Goal: Task Accomplishment & Management: Manage account settings

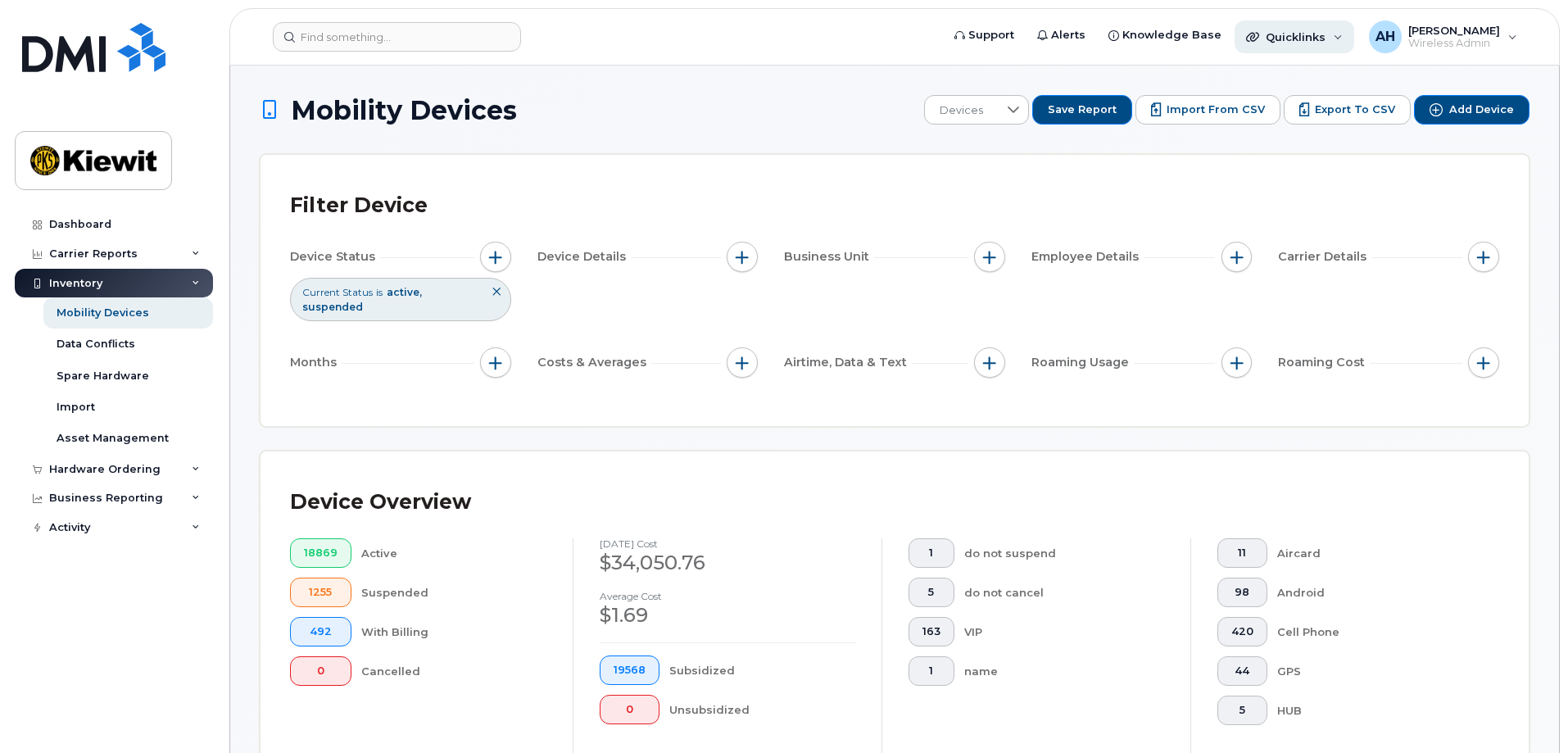
click at [1326, 40] on span "Quicklinks" at bounding box center [1296, 37] width 60 height 13
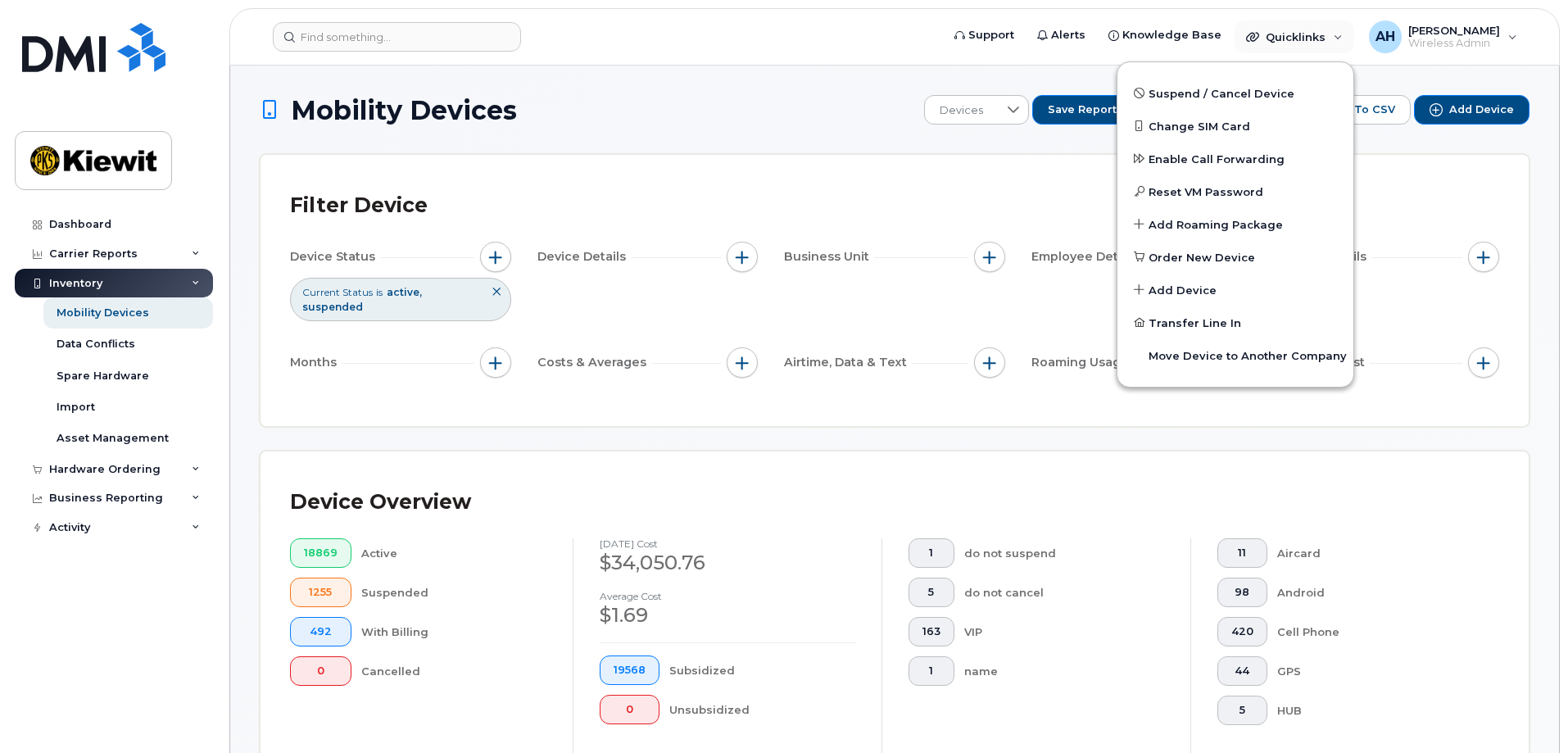
click at [1016, 174] on div "Filter Device Device Status Current Status is active suspended Device Details B…" at bounding box center [895, 290] width 1269 height 271
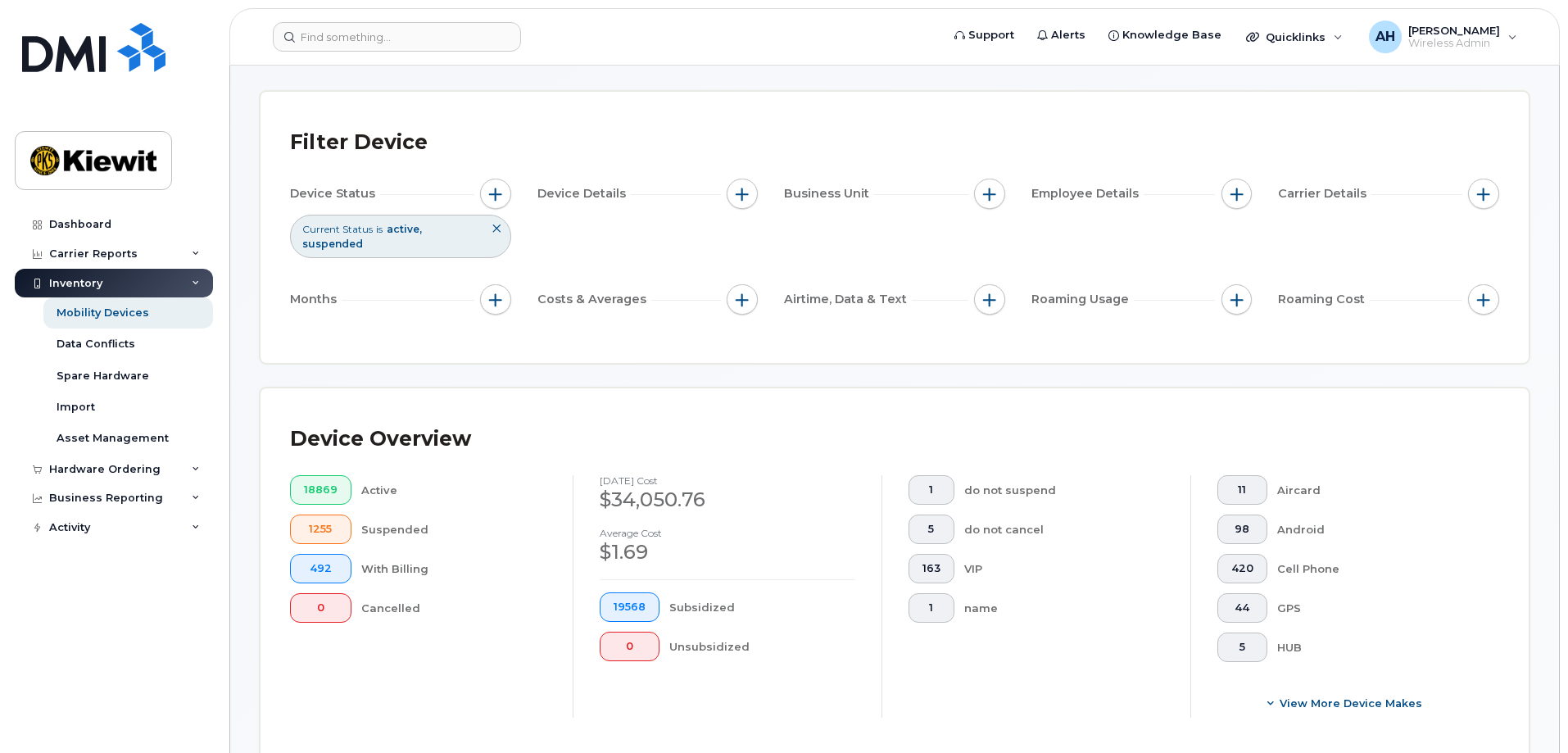
scroll to position [82, 0]
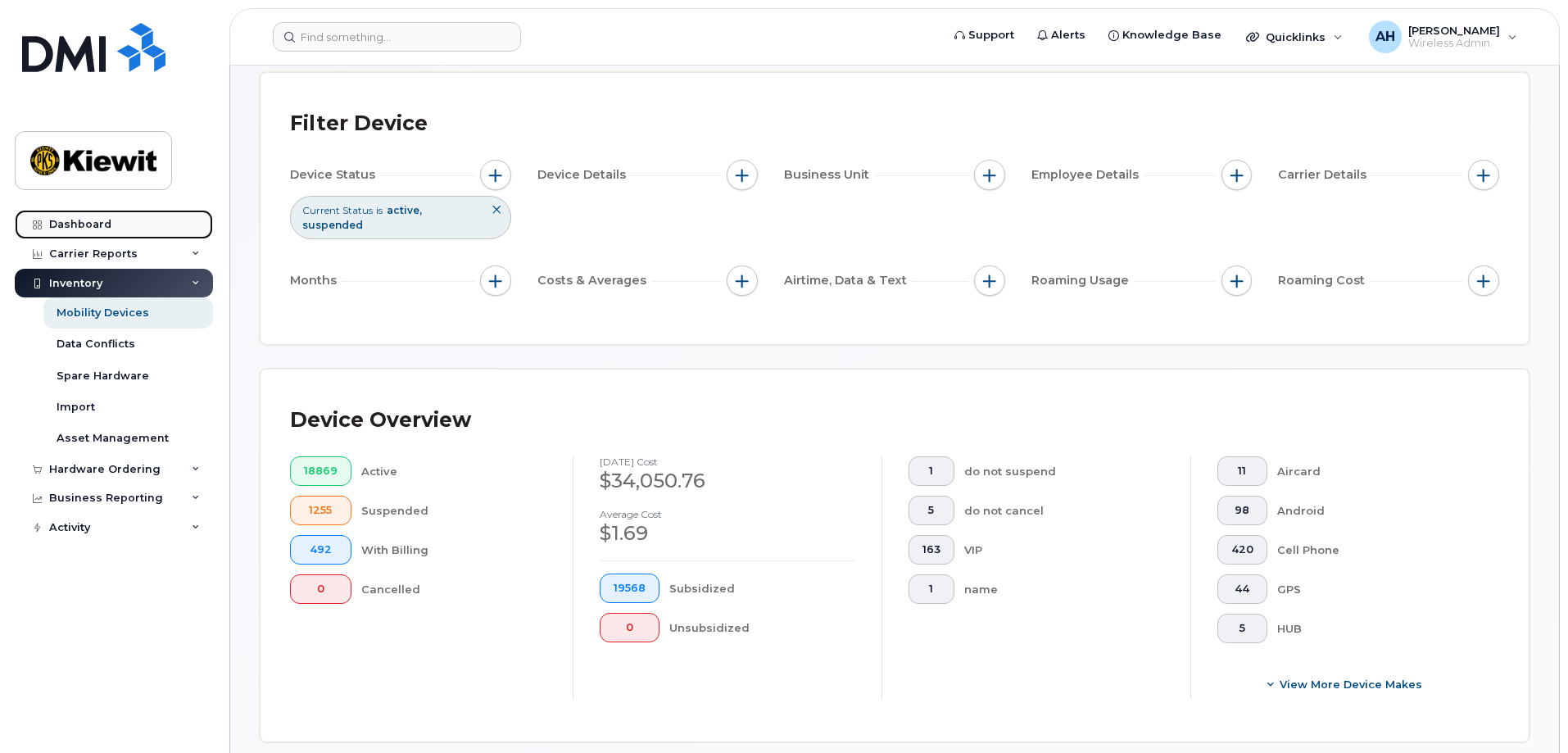
click at [84, 225] on div "Dashboard" at bounding box center [80, 224] width 62 height 13
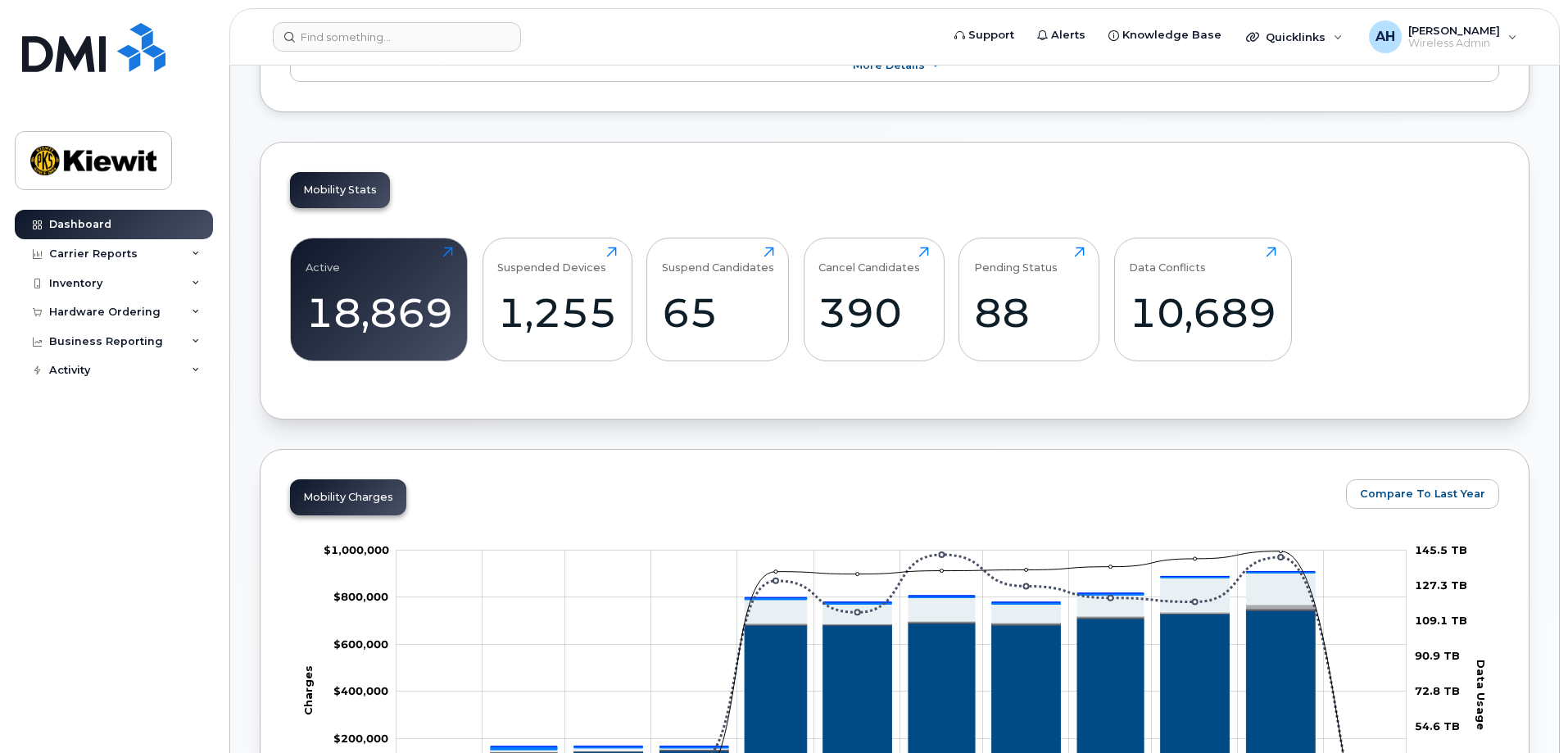
scroll to position [246, 0]
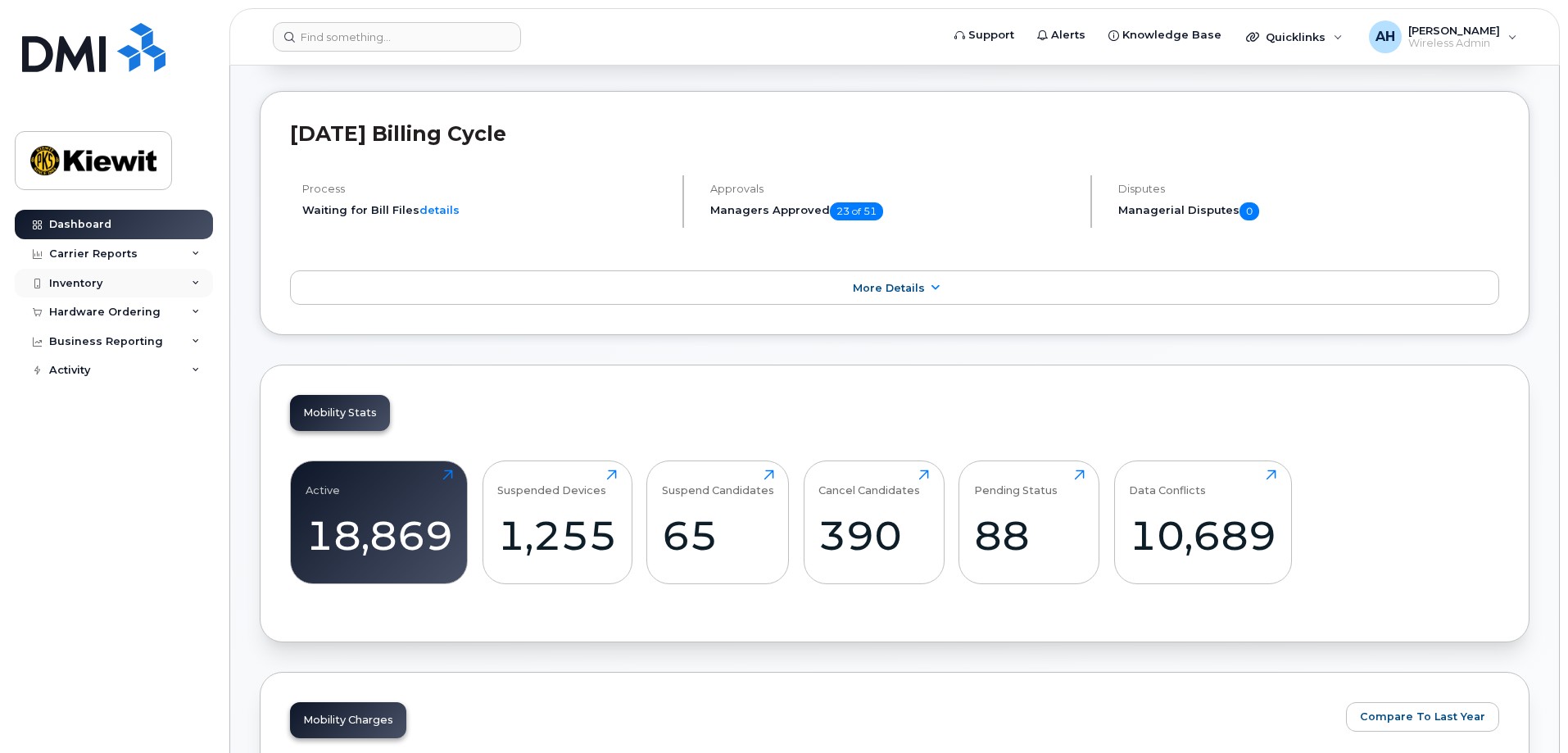
click at [193, 282] on icon at bounding box center [195, 282] width 8 height 8
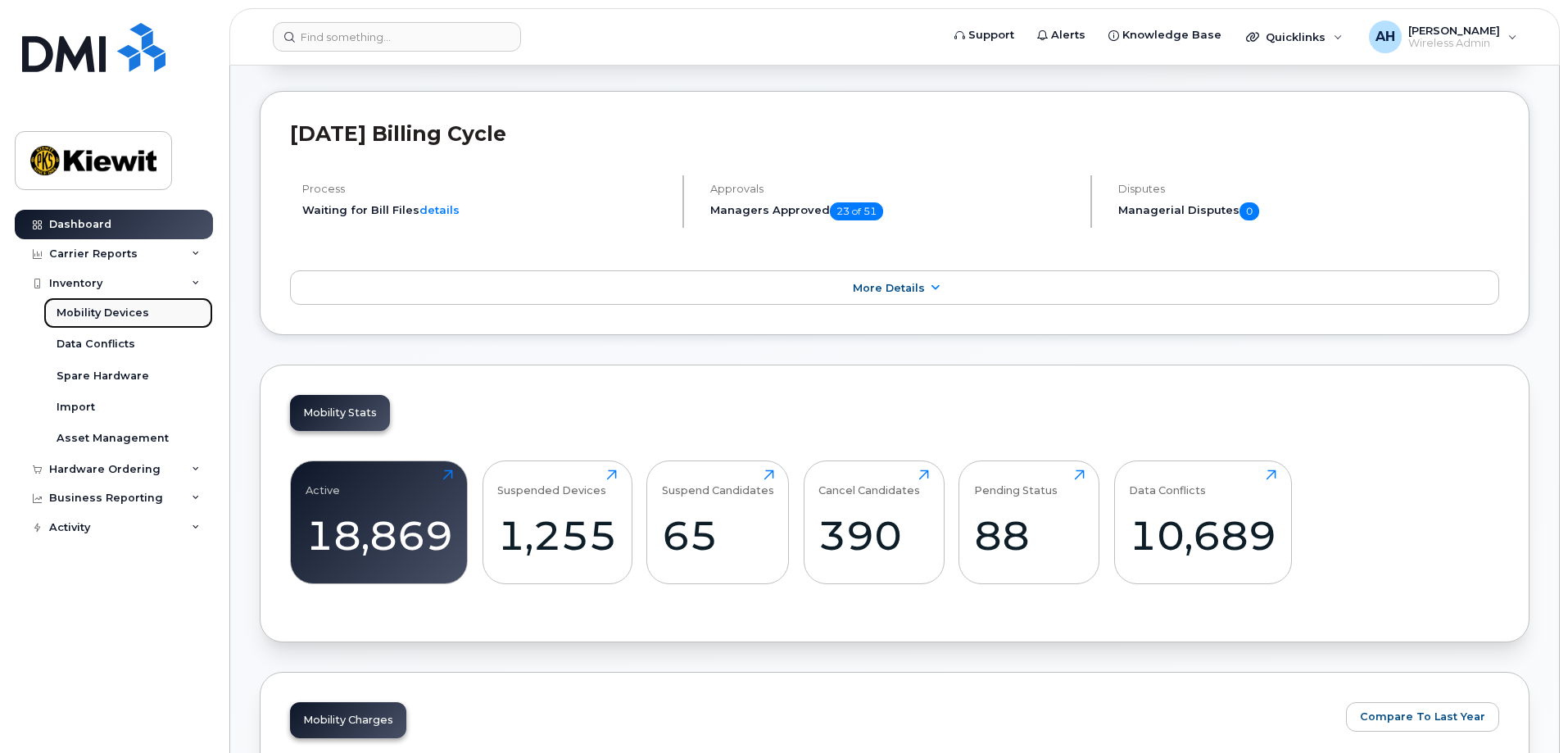
click at [102, 311] on div "Mobility Devices" at bounding box center [103, 312] width 93 height 15
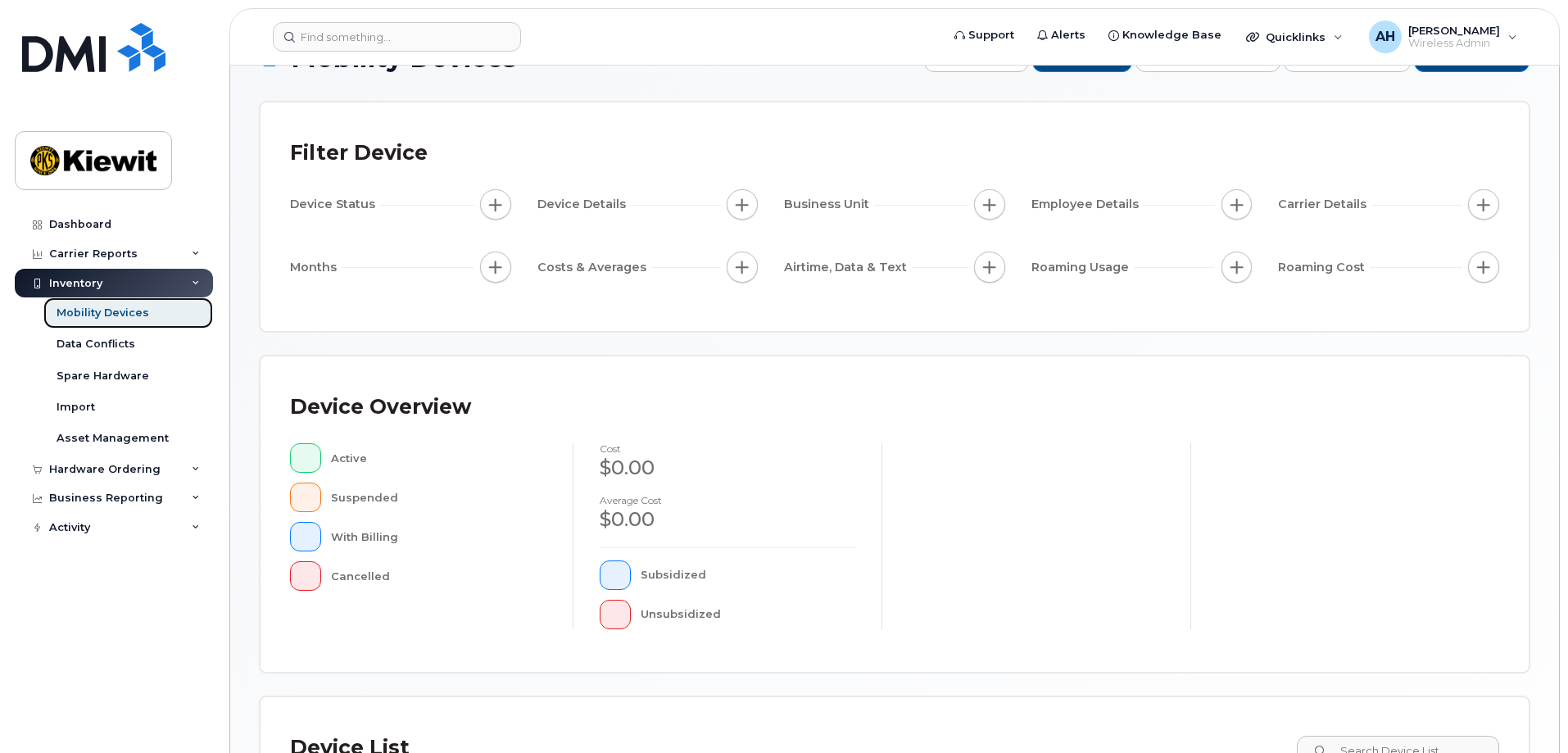
scroll to position [82, 0]
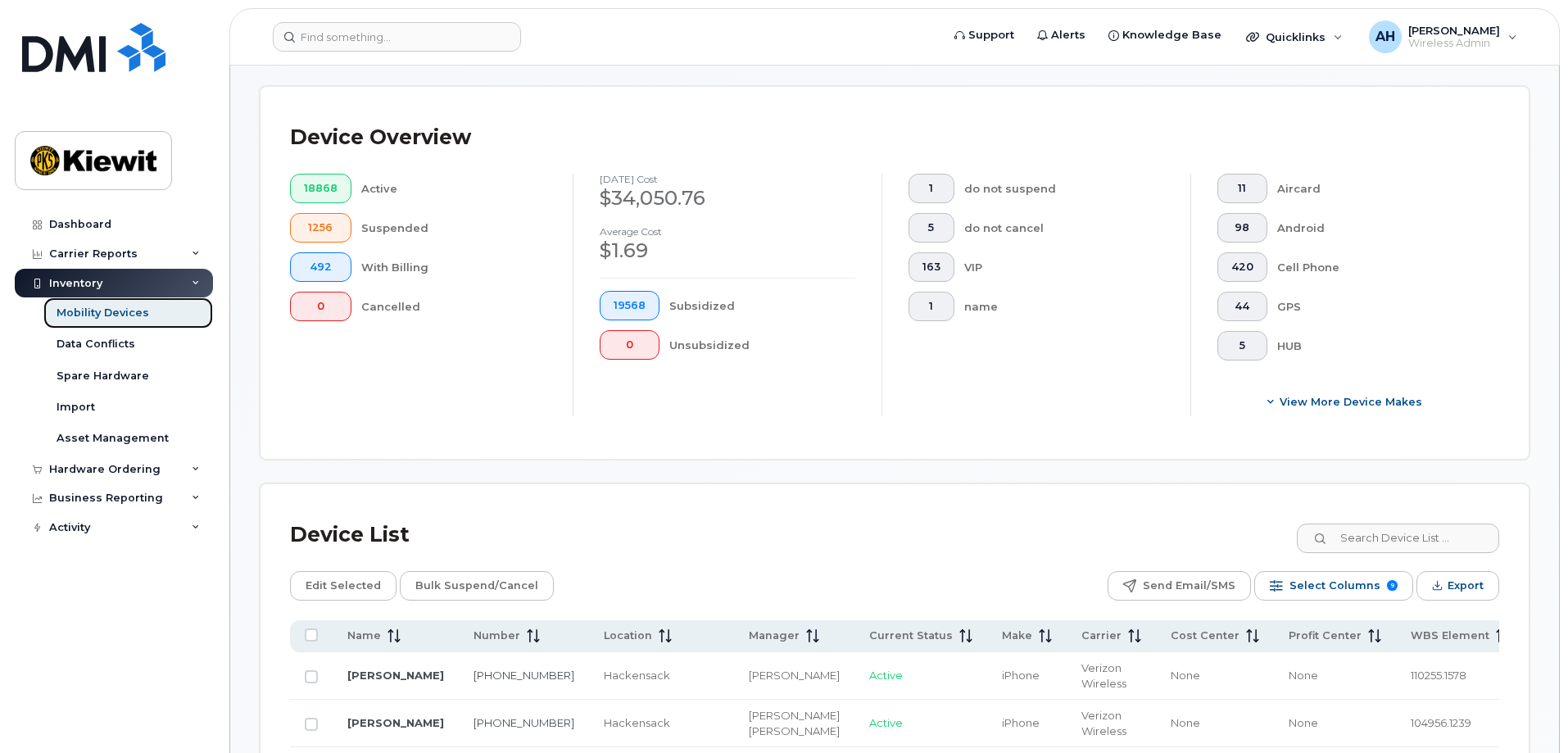
scroll to position [409, 0]
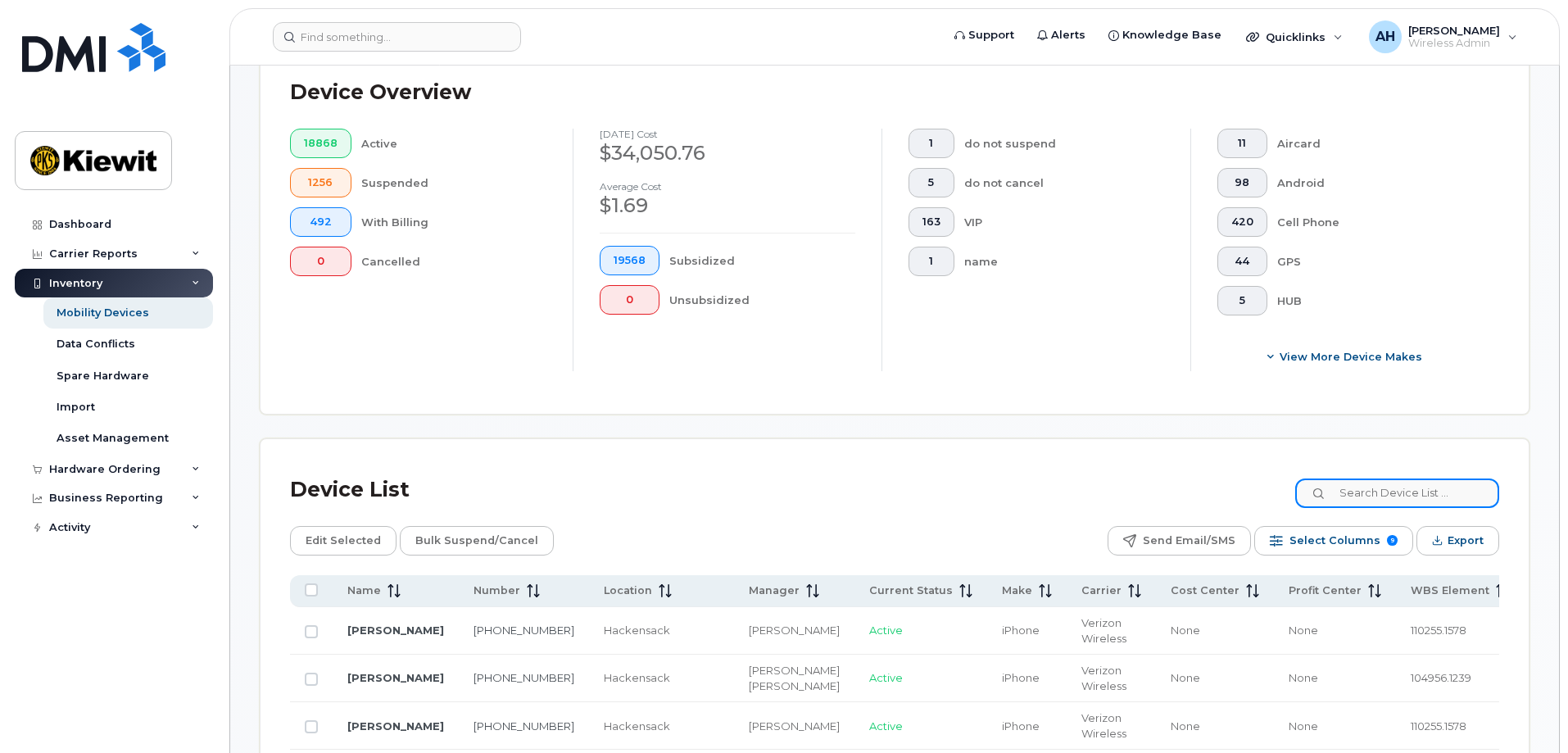
click at [1355, 484] on input at bounding box center [1397, 493] width 204 height 30
type input "105313"
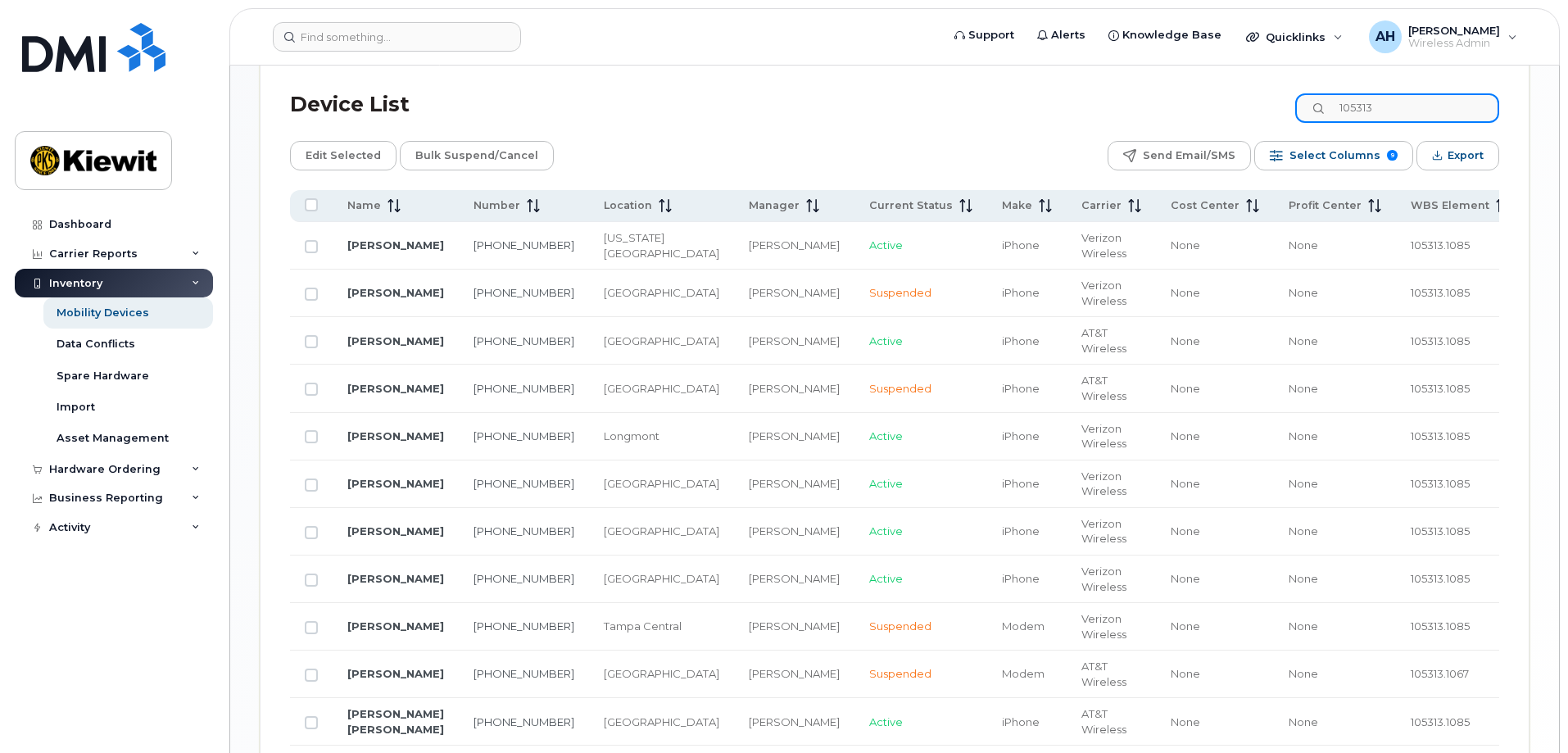
scroll to position [819, 0]
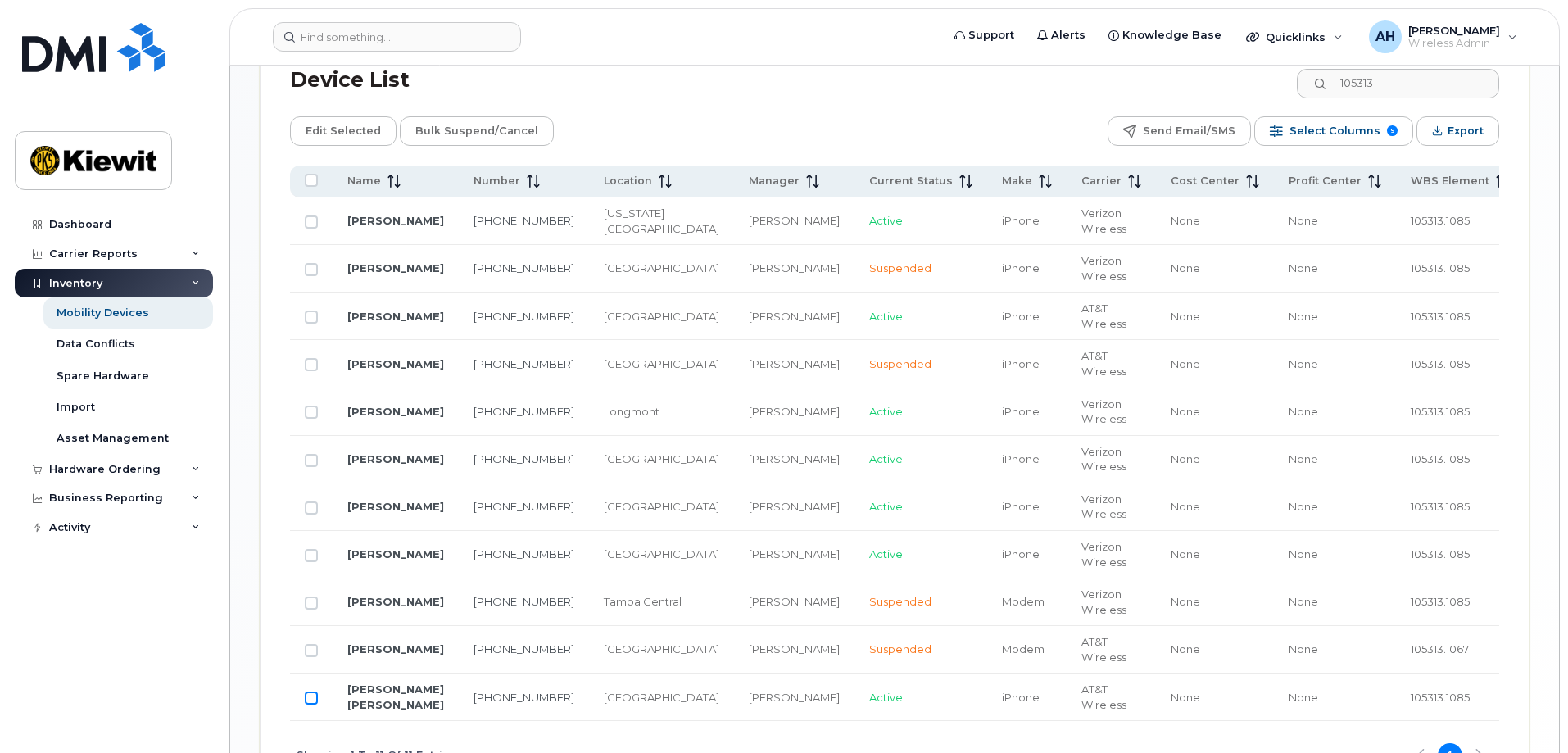
click at [312, 691] on input "Row Unselected" at bounding box center [311, 697] width 13 height 13
checkbox input "true"
click at [327, 119] on span "Edit Selected" at bounding box center [343, 131] width 75 height 24
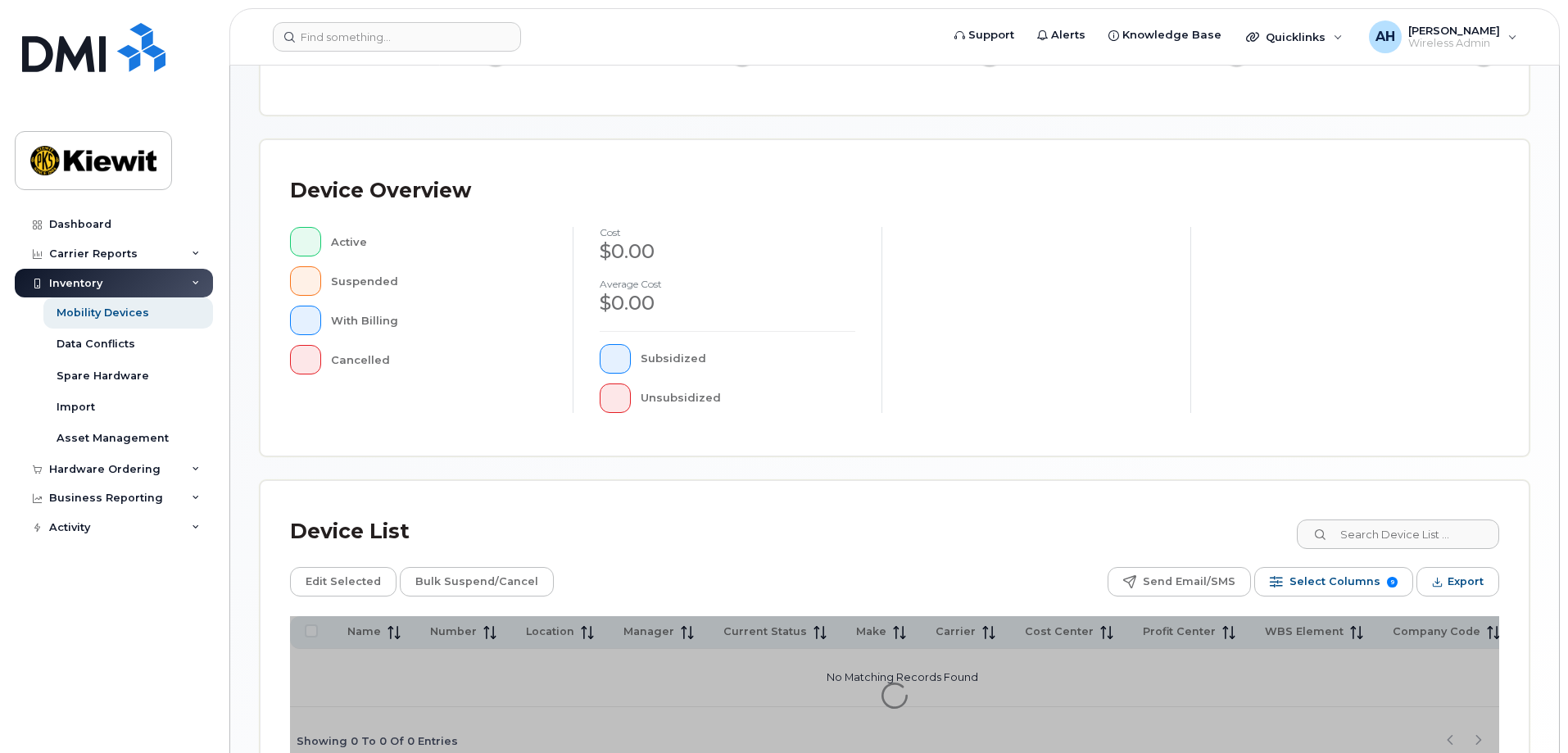
scroll to position [373, 0]
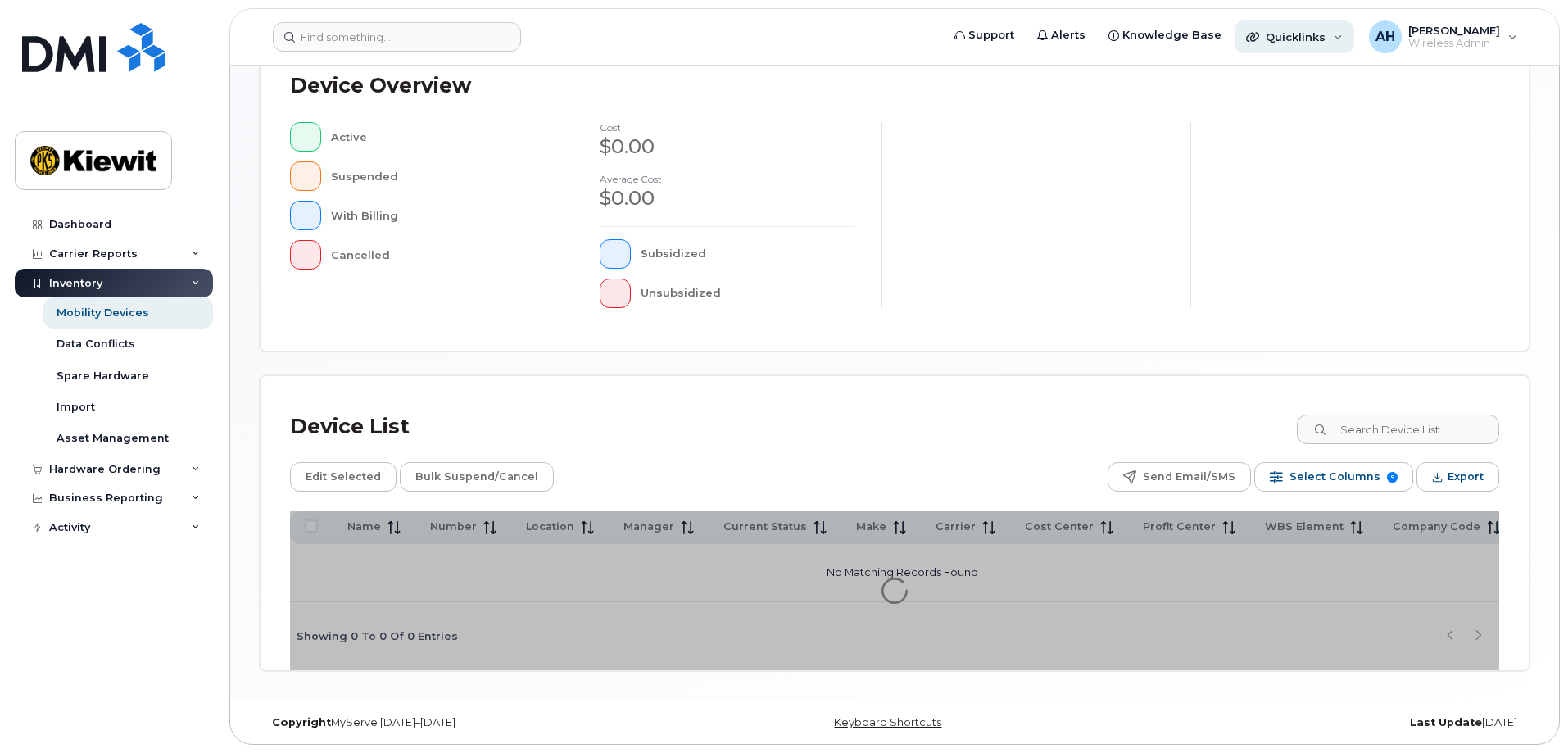
click at [1342, 37] on div "Quicklinks" at bounding box center [1294, 36] width 120 height 32
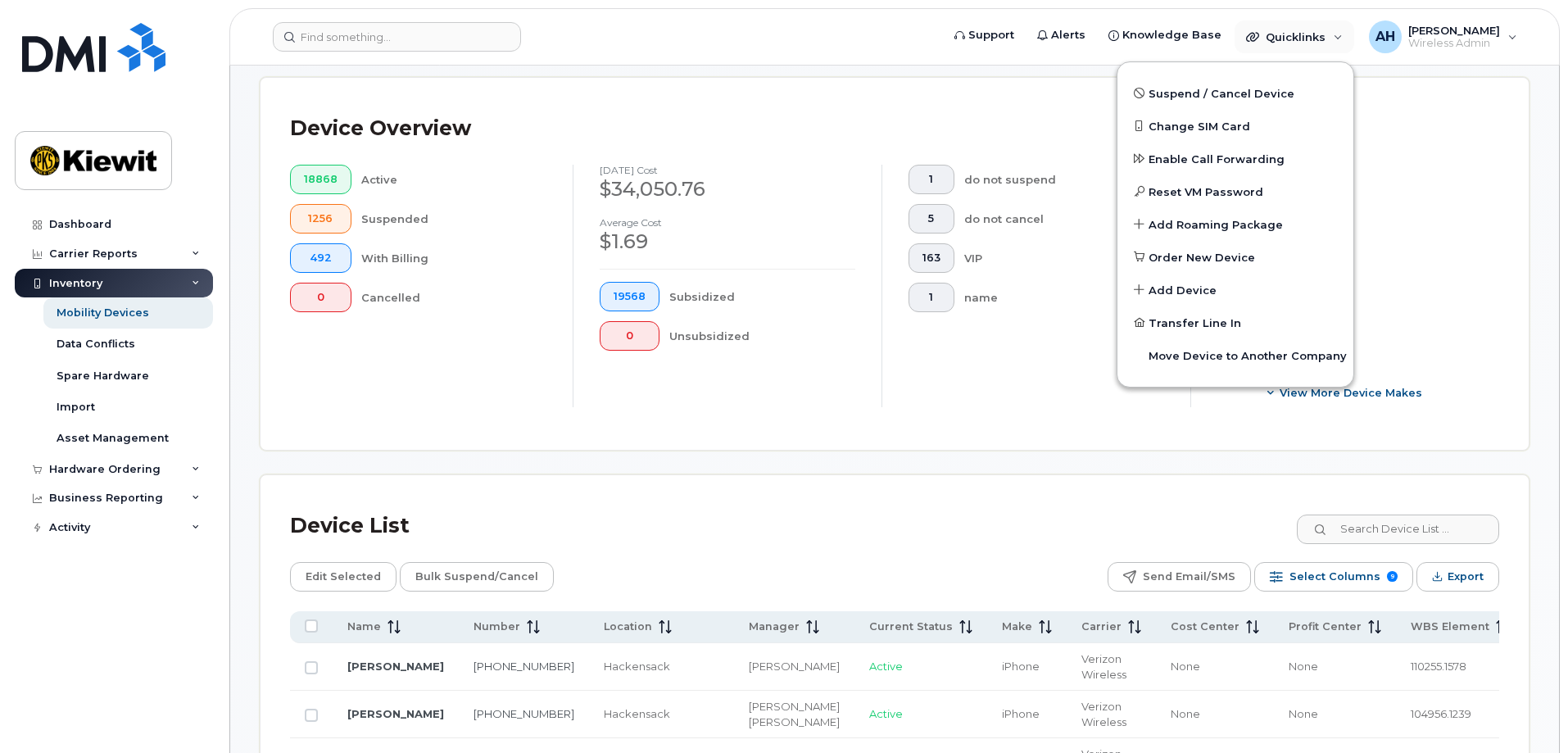
click at [739, 505] on div "Device List" at bounding box center [895, 526] width 1209 height 43
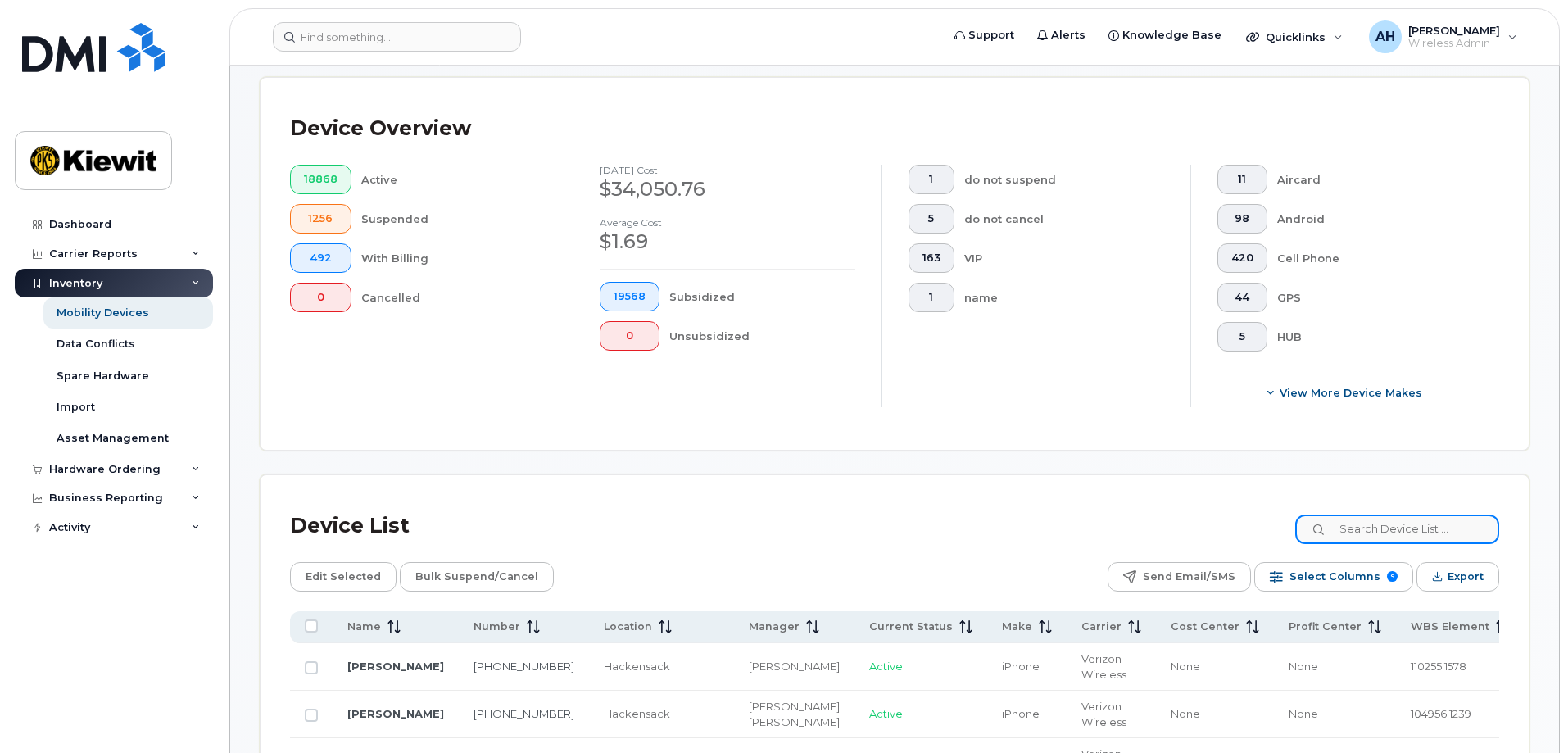
click at [1368, 514] on input at bounding box center [1397, 529] width 204 height 30
type input "105313"
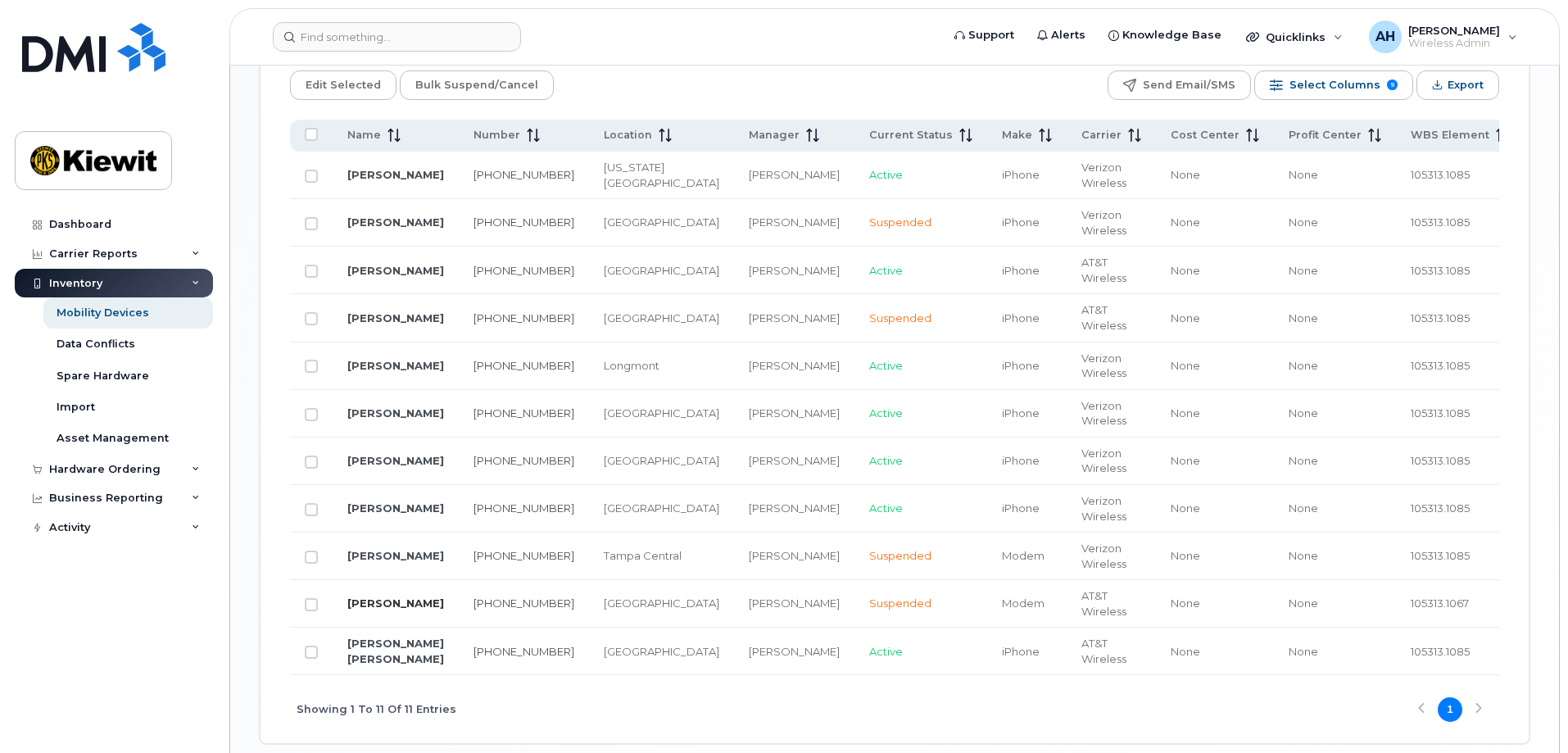
scroll to position [944, 0]
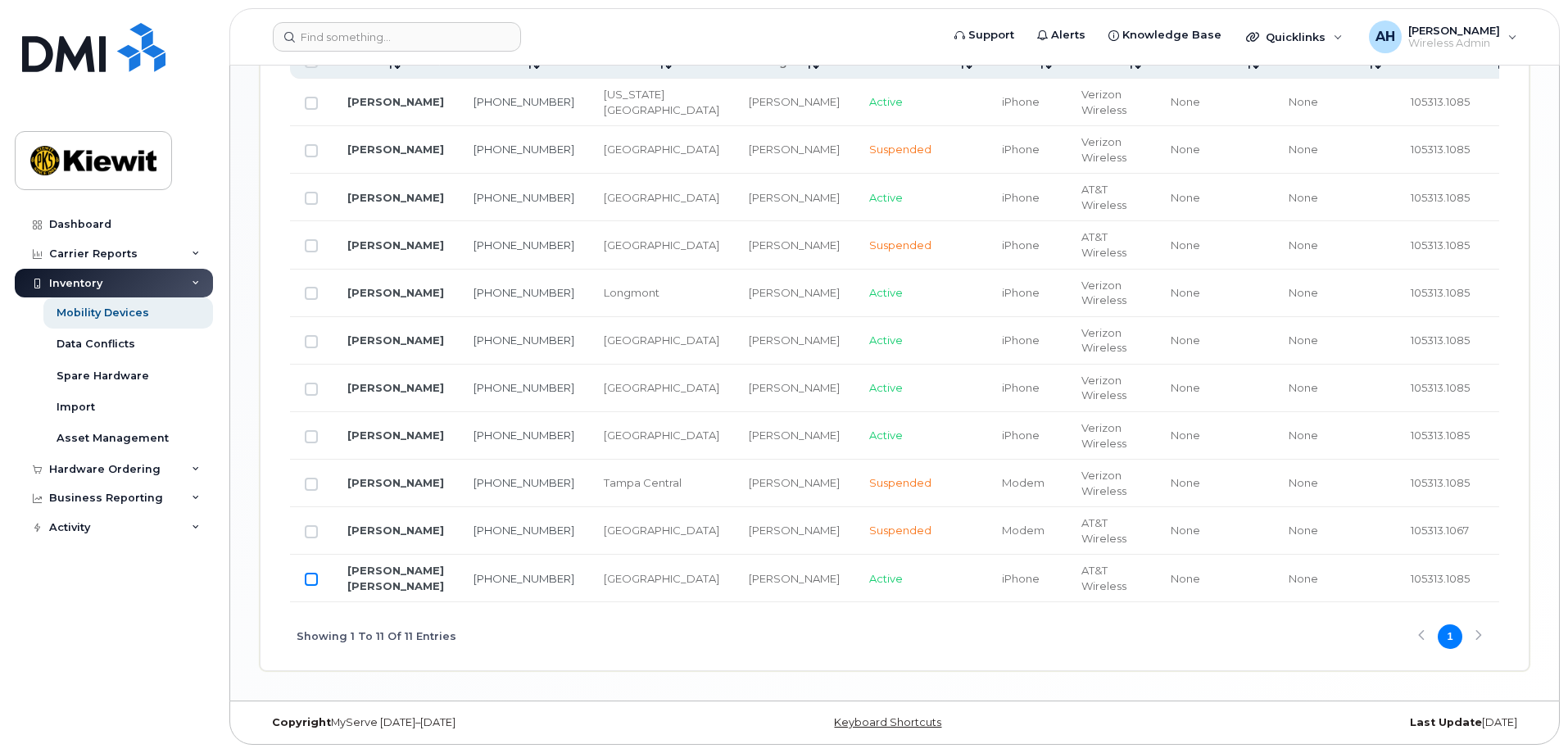
click at [316, 573] on input "Row Unselected" at bounding box center [311, 579] width 13 height 13
checkbox input "true"
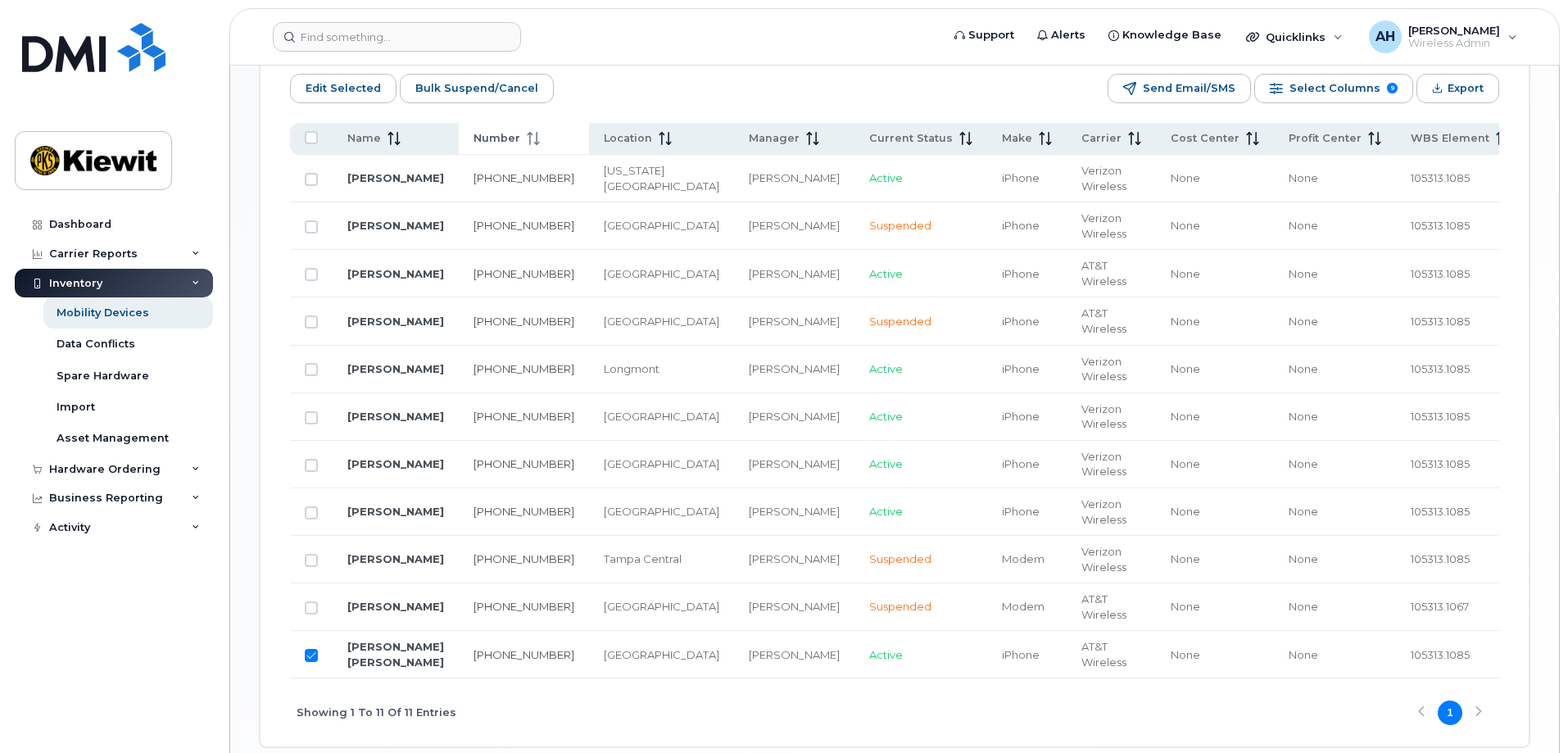
scroll to position [698, 0]
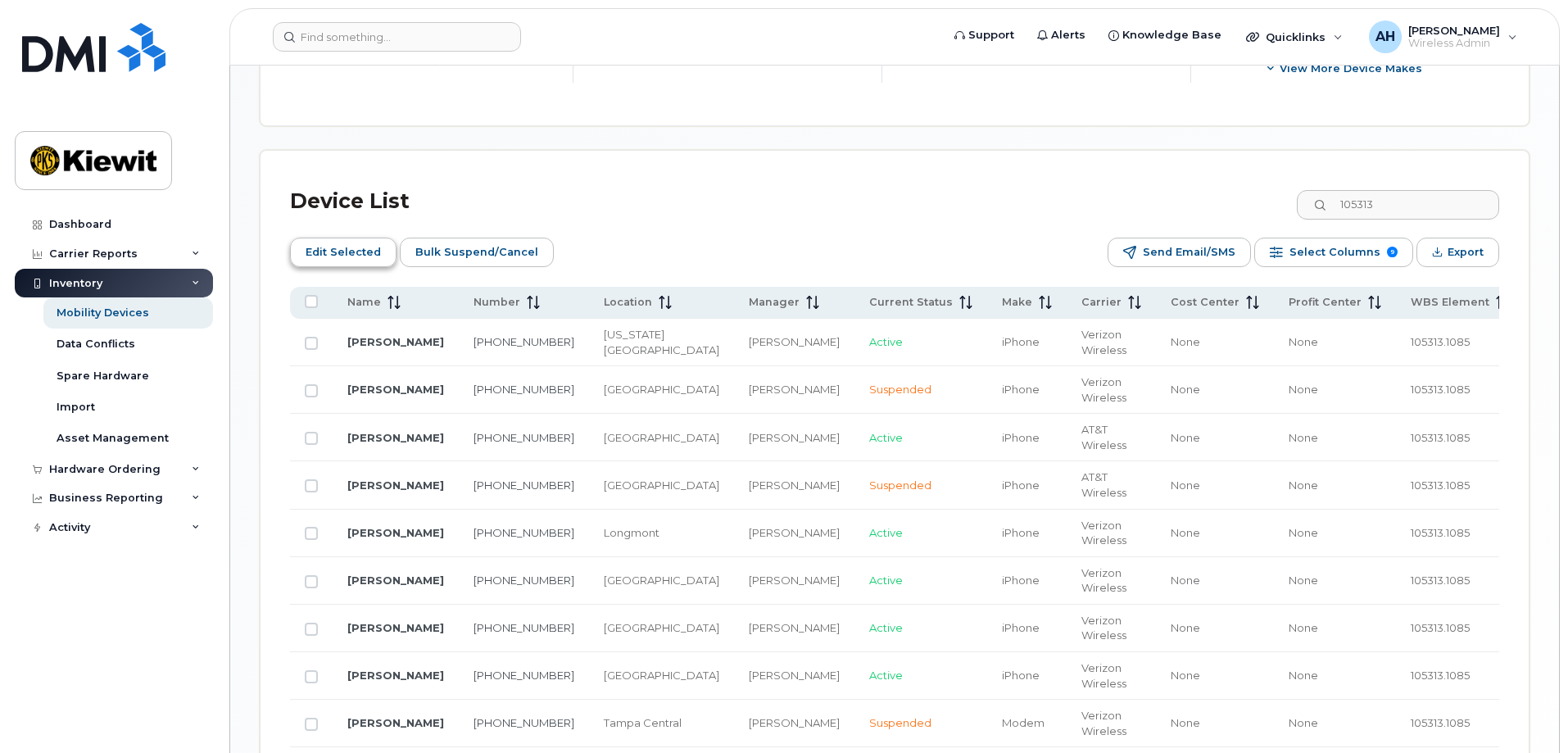
click at [333, 240] on span "Edit Selected" at bounding box center [343, 252] width 75 height 24
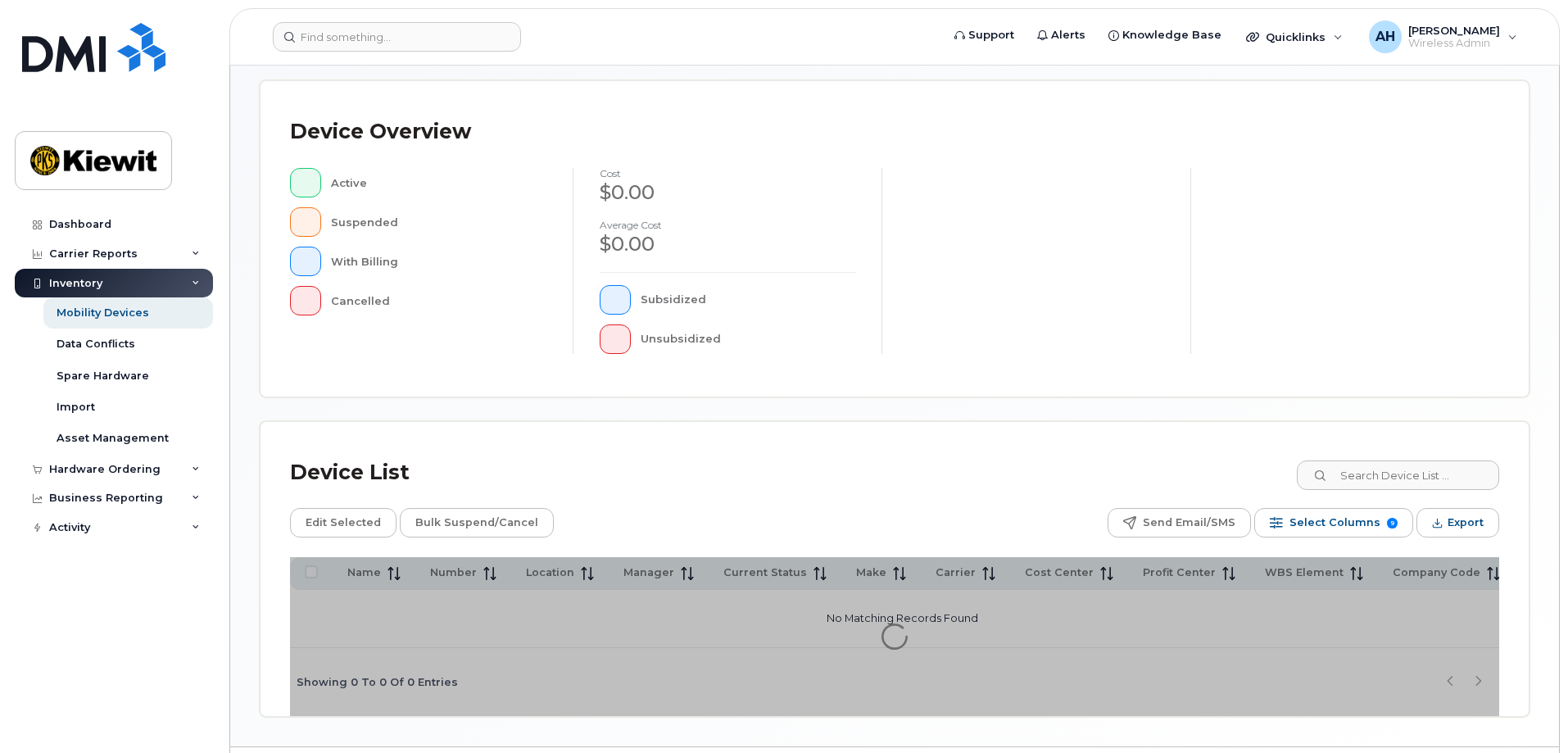
scroll to position [373, 0]
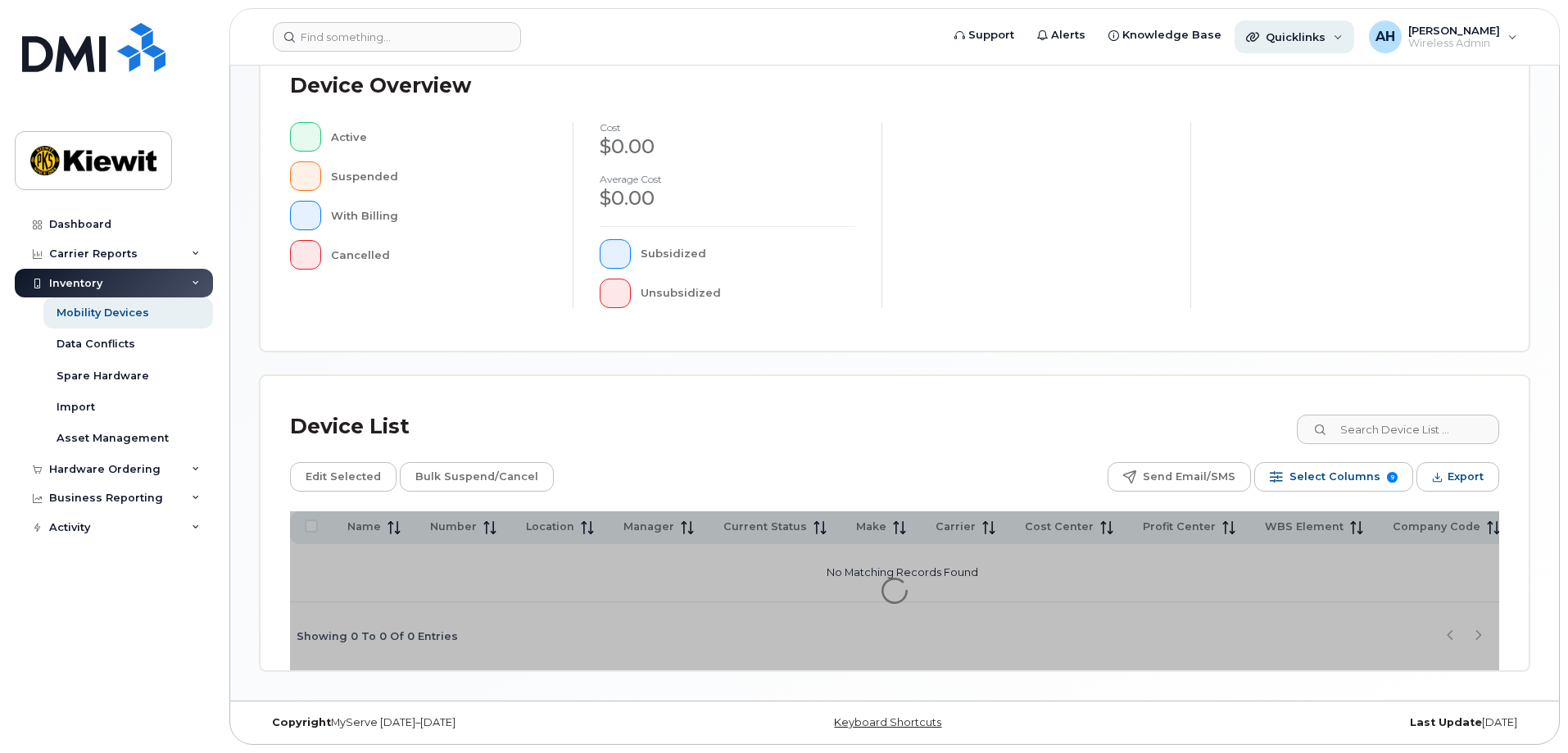
click at [1335, 39] on div "Quicklinks" at bounding box center [1294, 36] width 120 height 32
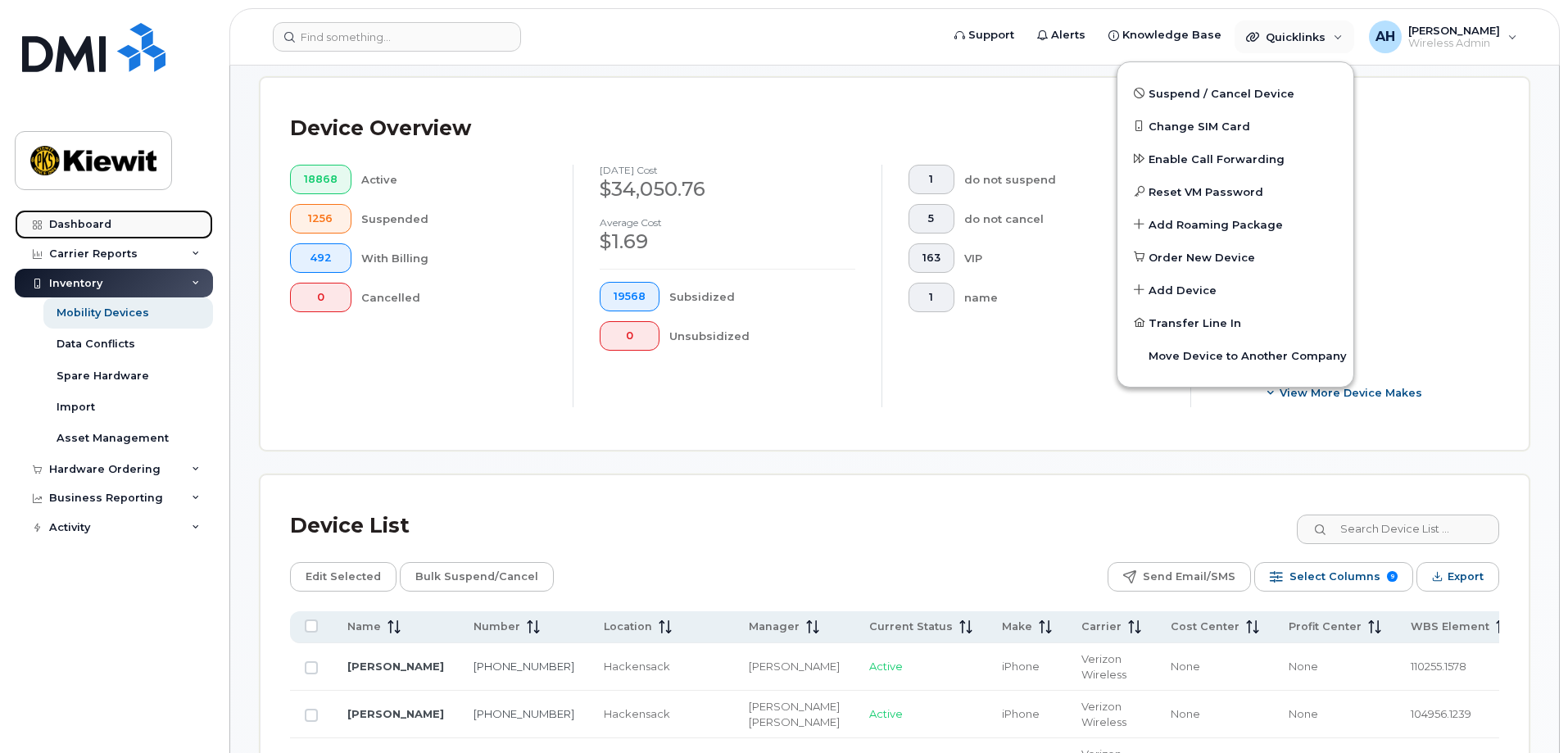
click at [85, 224] on div "Dashboard" at bounding box center [80, 224] width 62 height 13
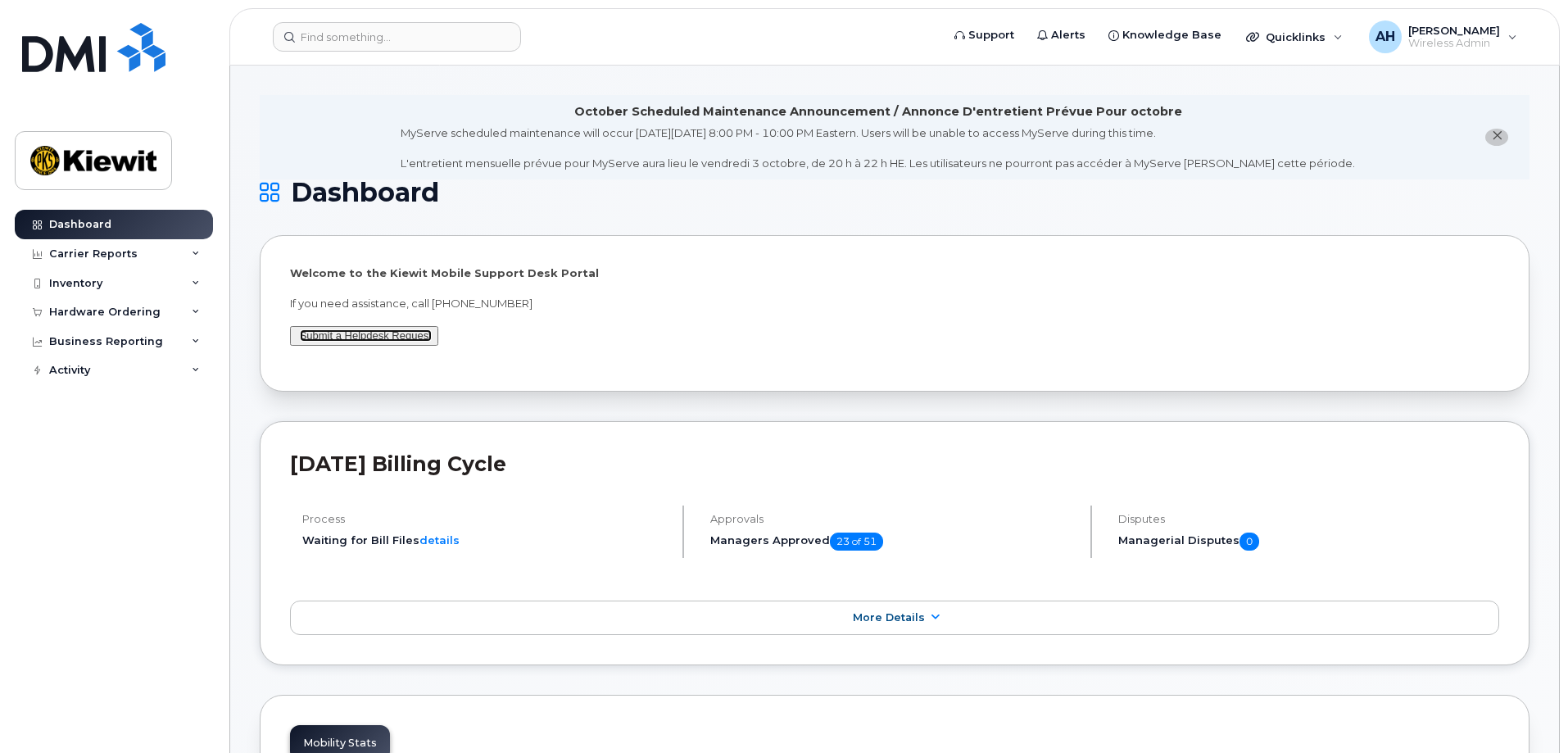
click at [340, 330] on link "Submit a Helpdesk Request" at bounding box center [366, 335] width 132 height 12
click at [91, 282] on div "Inventory" at bounding box center [75, 283] width 53 height 13
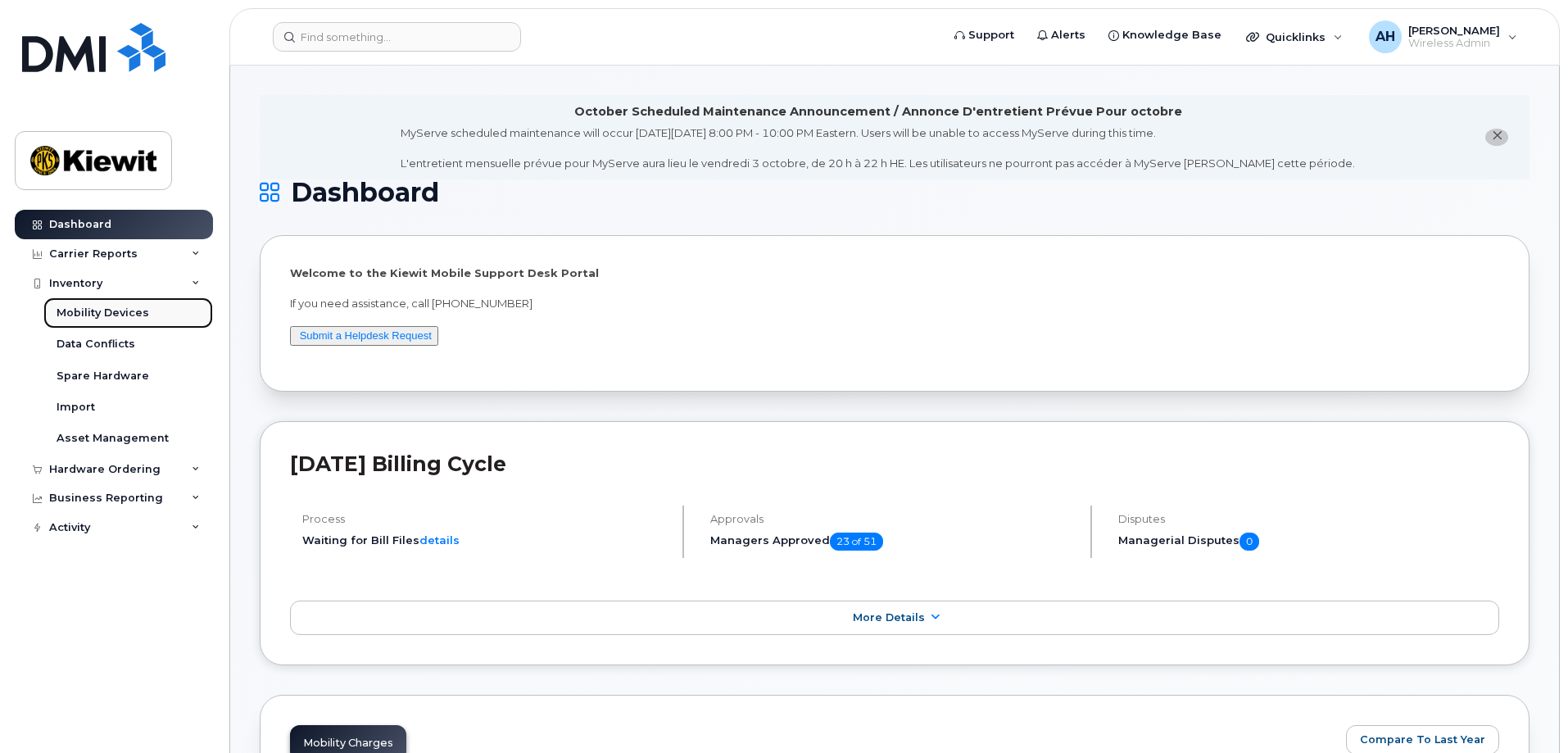
click at [93, 313] on div "Mobility Devices" at bounding box center [103, 312] width 93 height 15
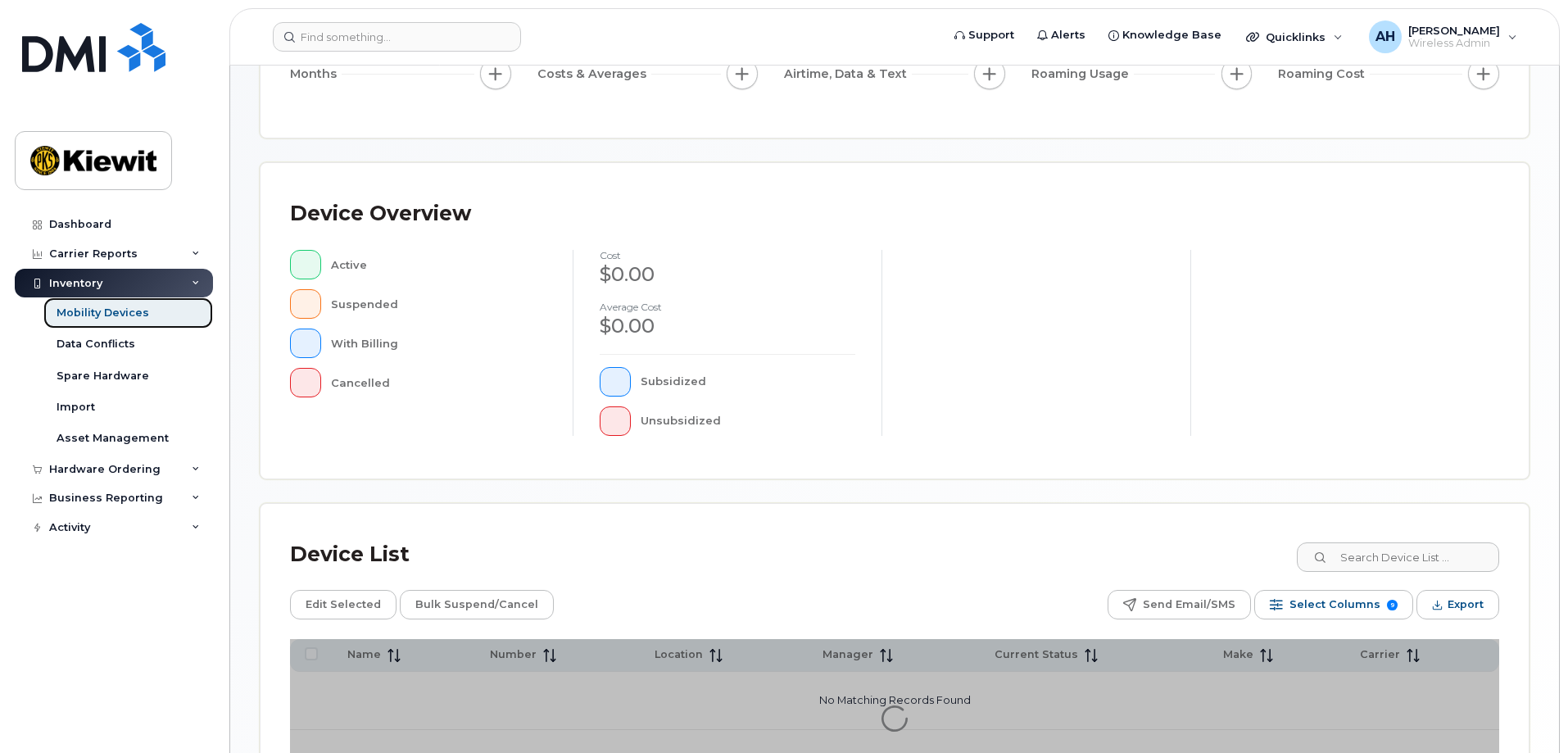
scroll to position [373, 0]
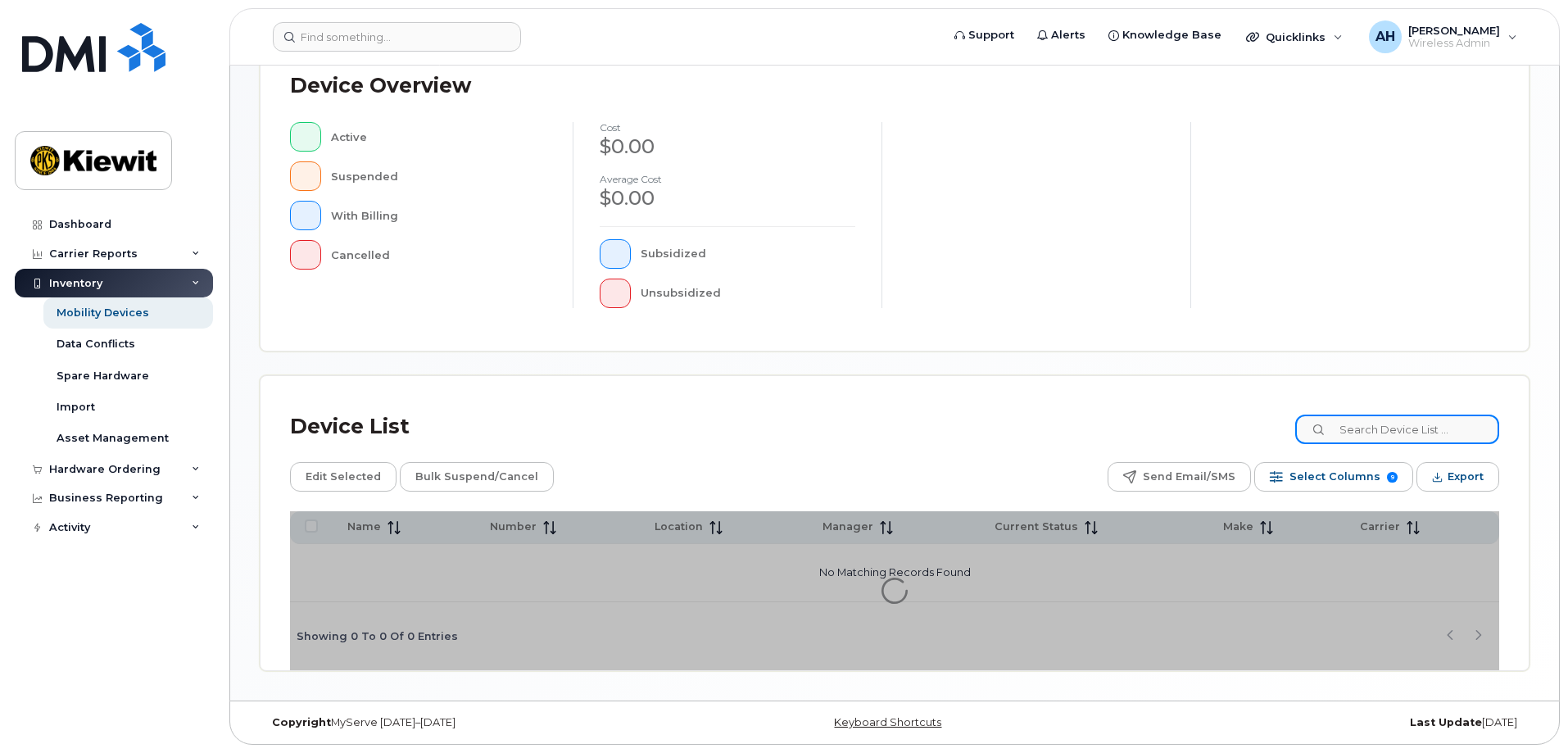
click at [1357, 431] on input at bounding box center [1397, 429] width 204 height 30
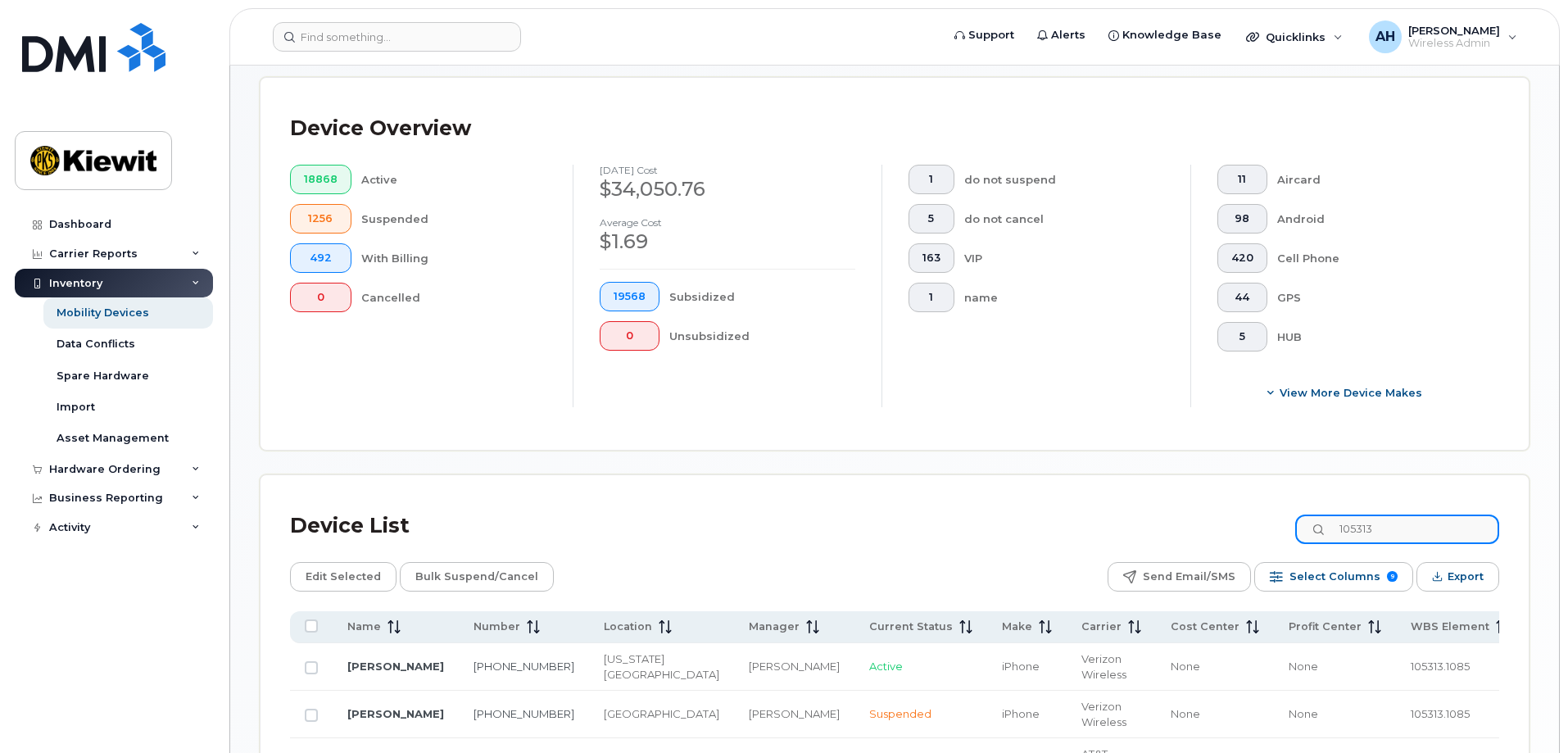
drag, startPoint x: 1406, startPoint y: 521, endPoint x: 1248, endPoint y: 505, distance: 158.8
click at [1248, 505] on div "Device List 105313" at bounding box center [895, 526] width 1209 height 43
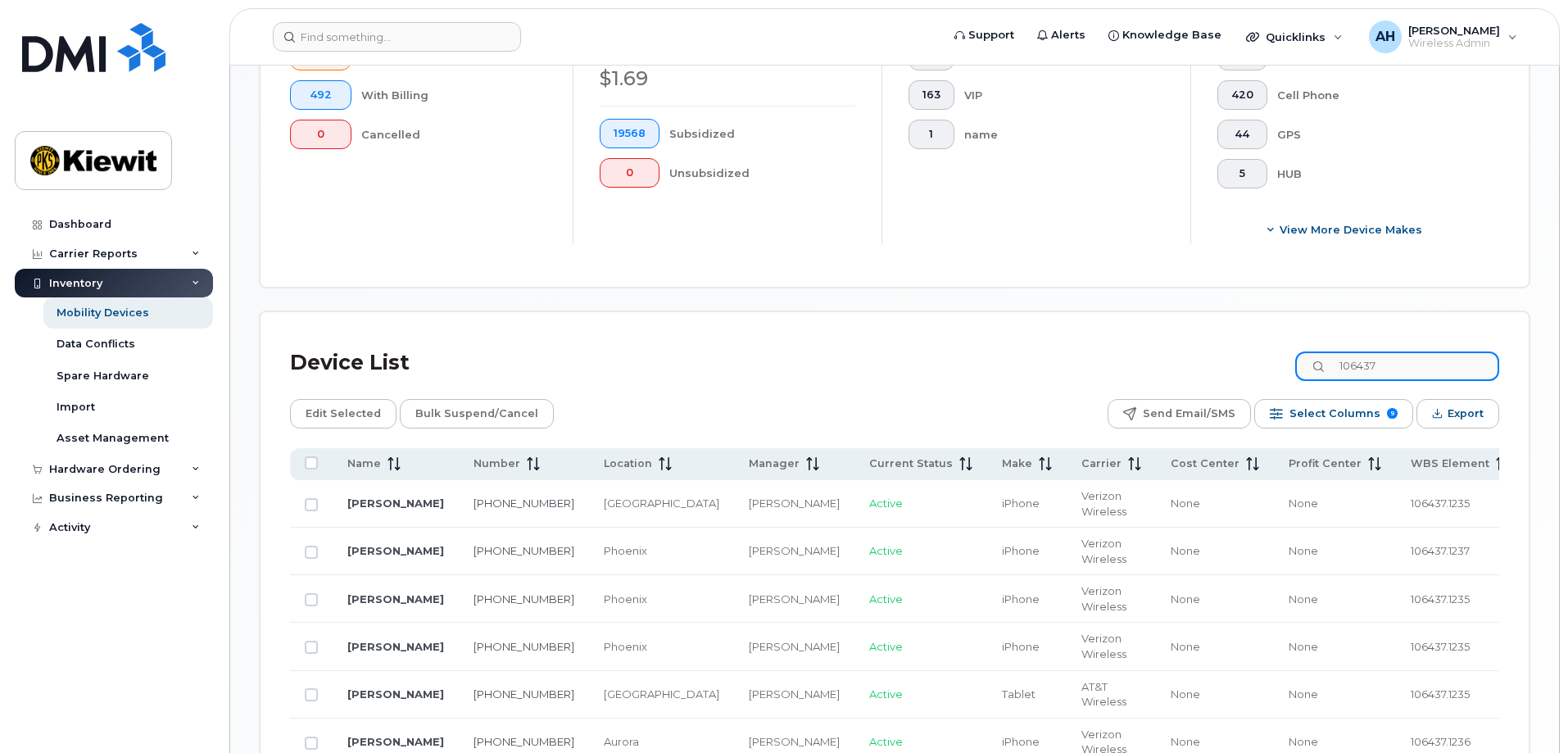
scroll to position [537, 0]
drag, startPoint x: 1401, startPoint y: 354, endPoint x: 1305, endPoint y: 345, distance: 96.4
click at [1310, 345] on div "Device List 106437" at bounding box center [895, 362] width 1209 height 43
type input "105313"
click at [784, 347] on div "Device List 105313" at bounding box center [895, 362] width 1209 height 43
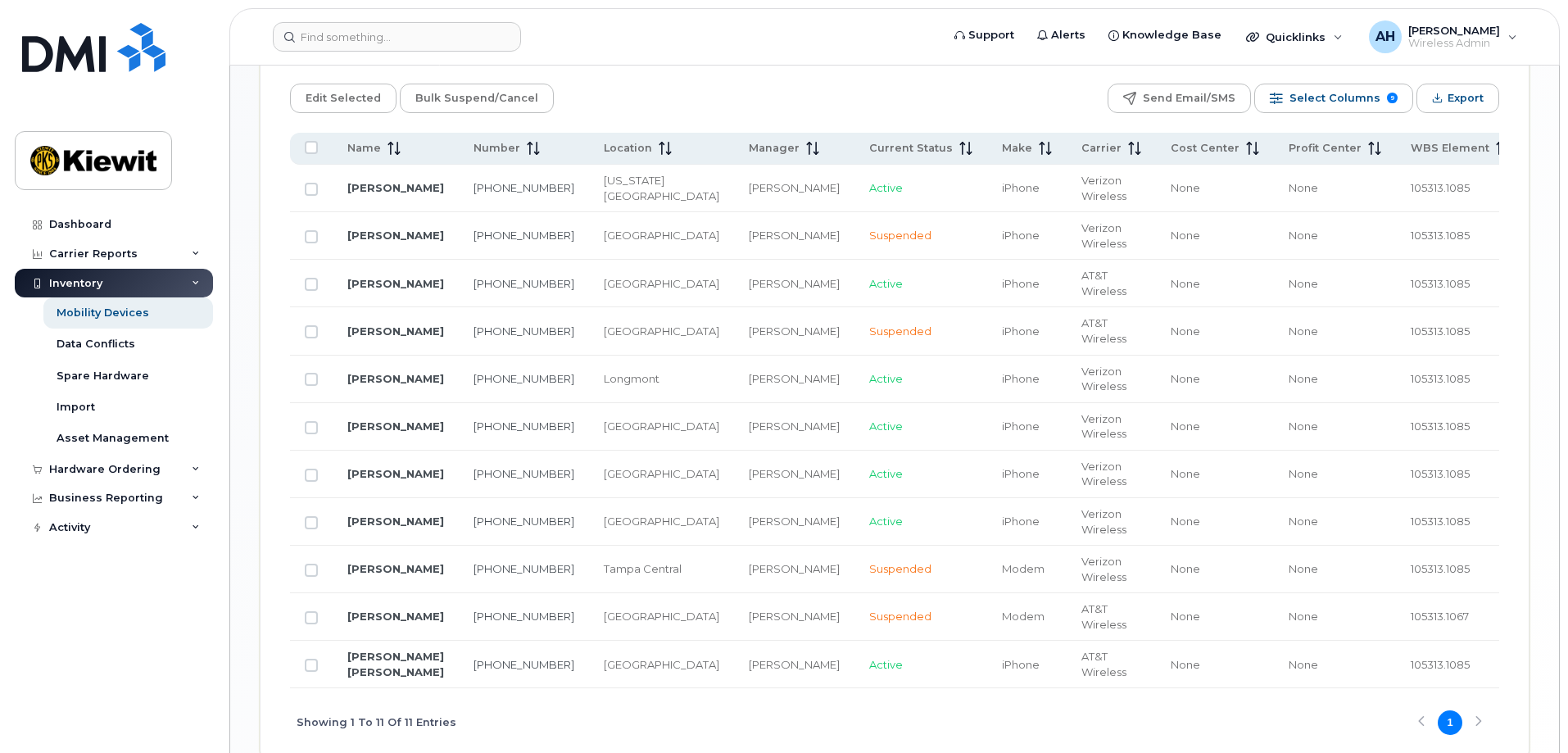
scroll to position [865, 0]
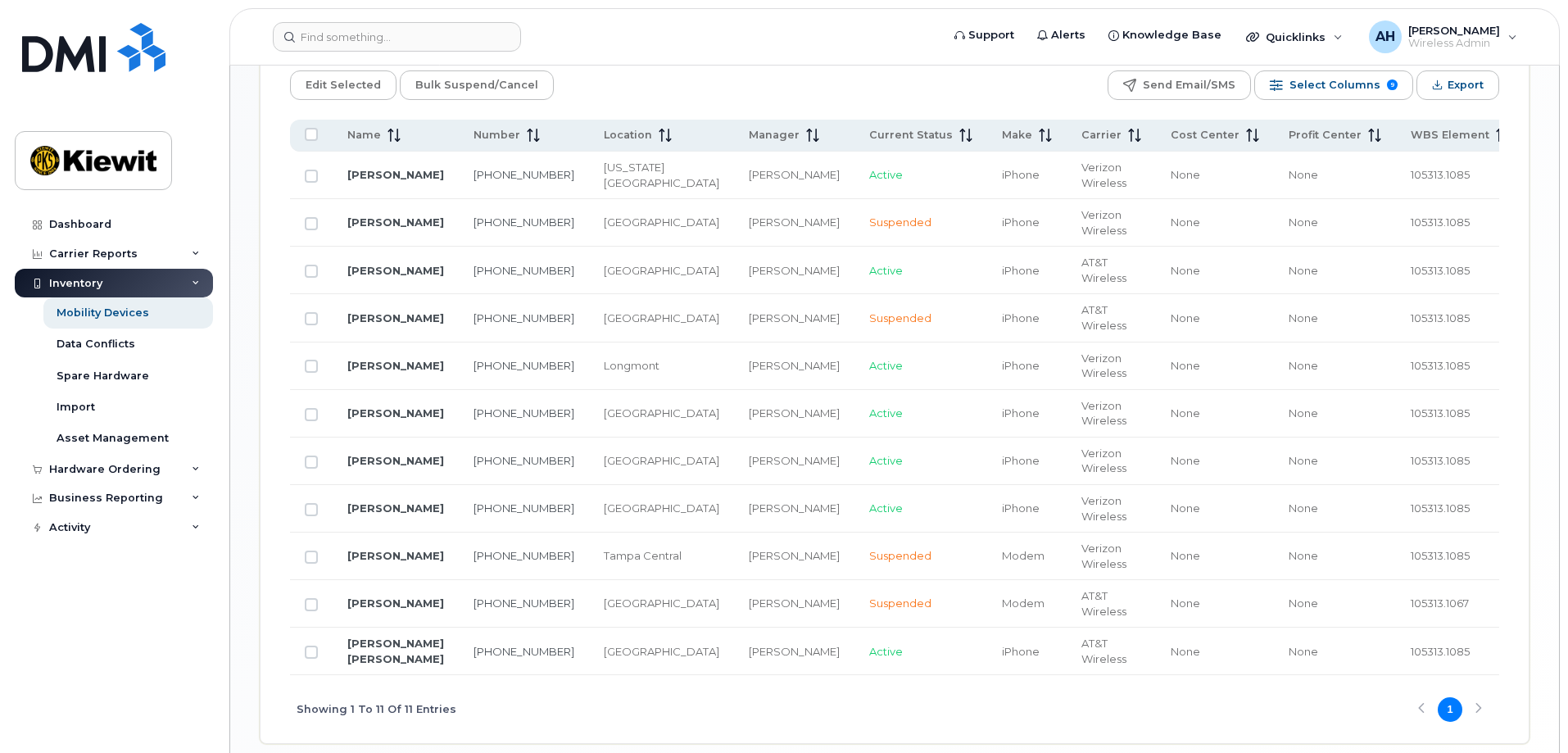
click at [1479, 715] on div "Showing 1 To 11 Of 11 Entries 1" at bounding box center [895, 709] width 1209 height 68
